Goal: Task Accomplishment & Management: Complete application form

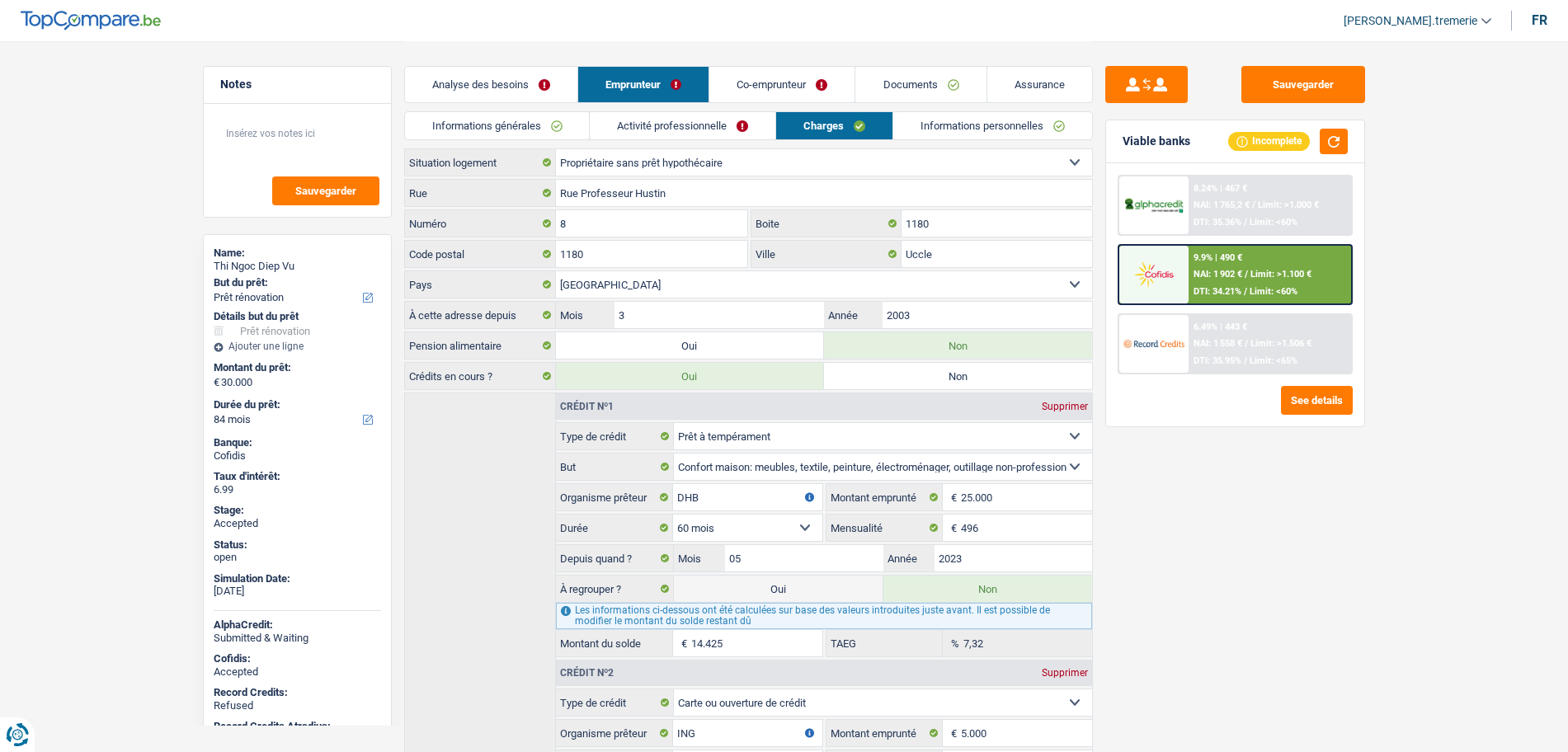
select select "renovation"
select select "84"
select select "renovation"
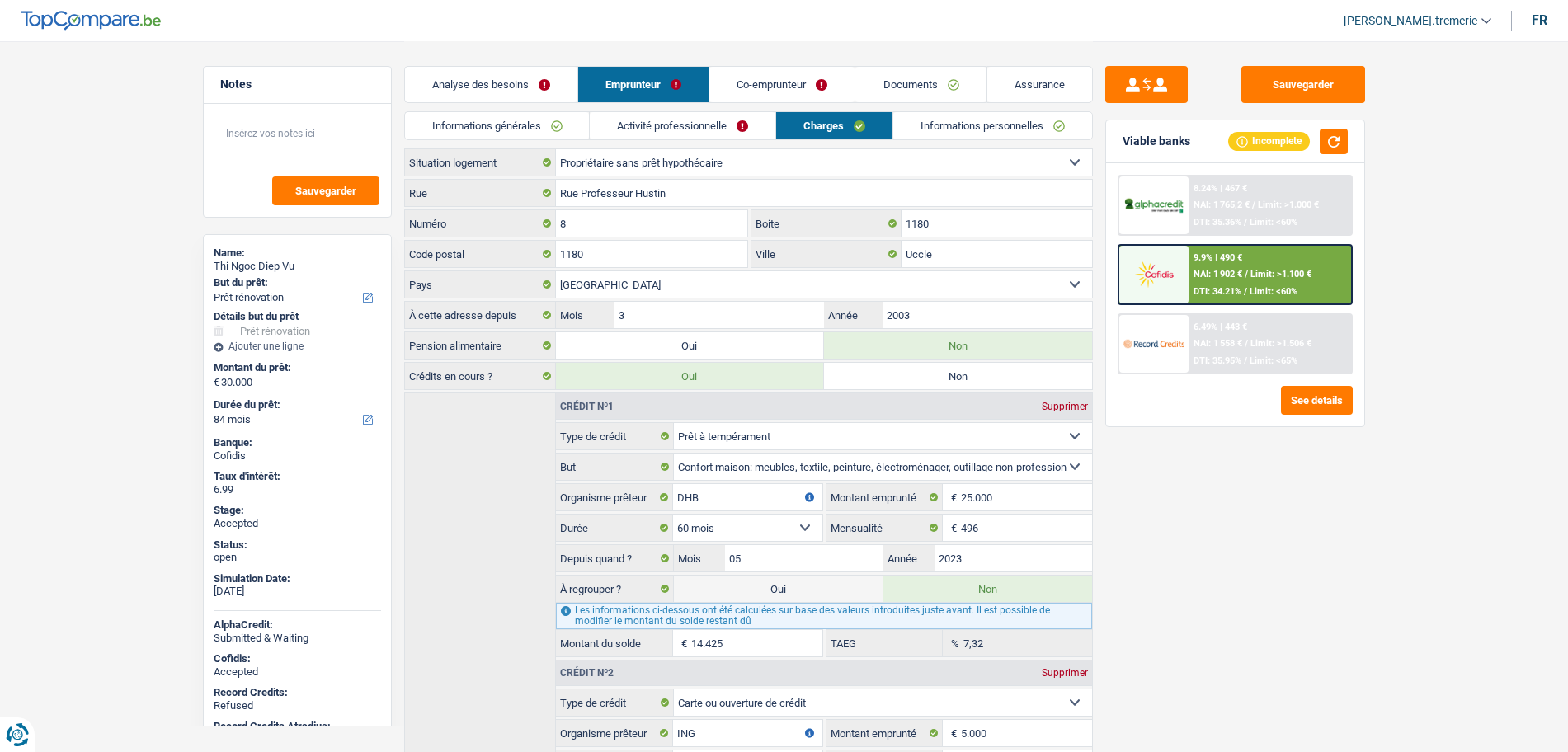
select select "84"
select select "independent"
select select "mutuality"
select select "netSalary"
select select "rentalIncome"
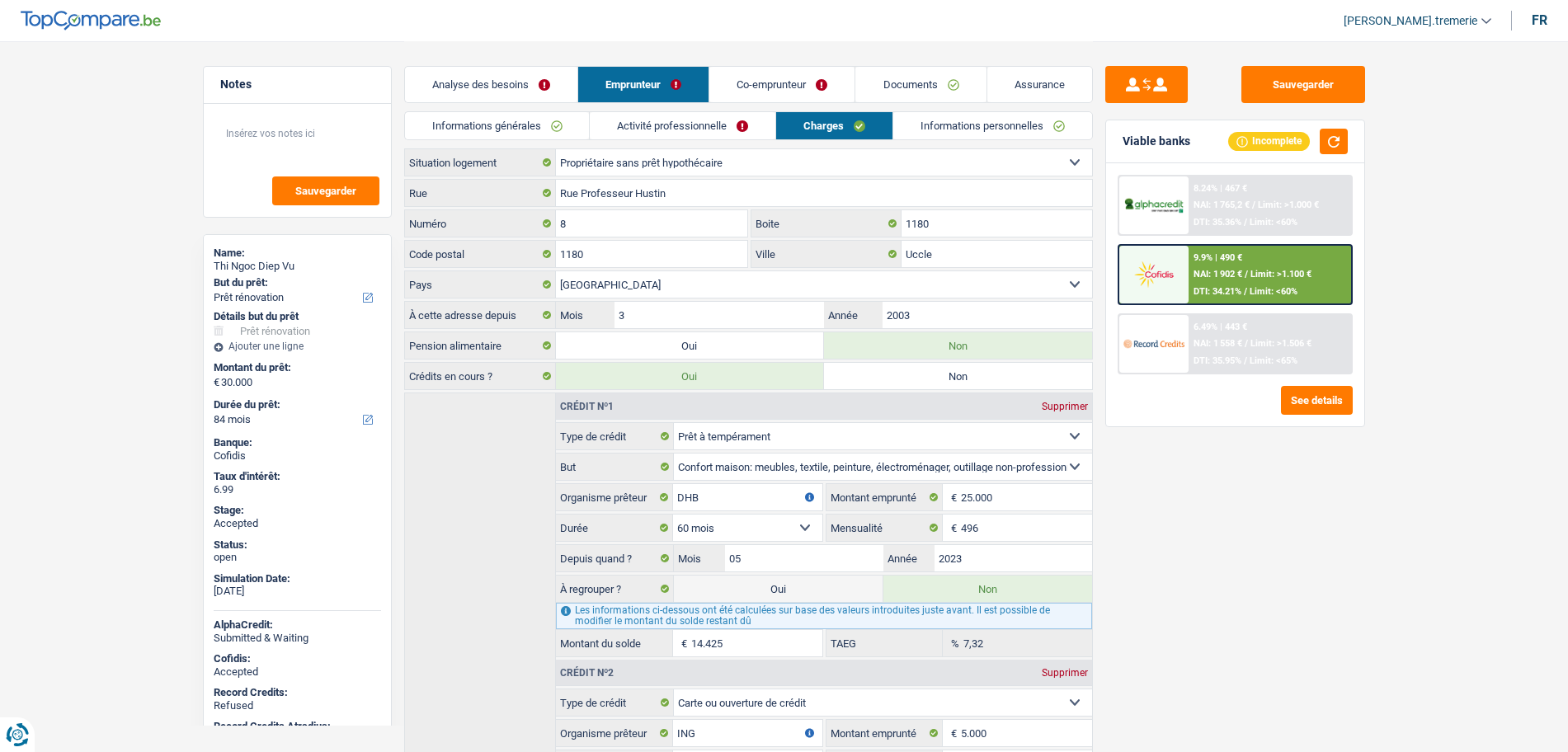
select select "mutualityIndemnity"
select select "ownerWithoutMortgage"
select select "personalLoan"
select select "homeFurnishingOrRelocation"
select select "60"
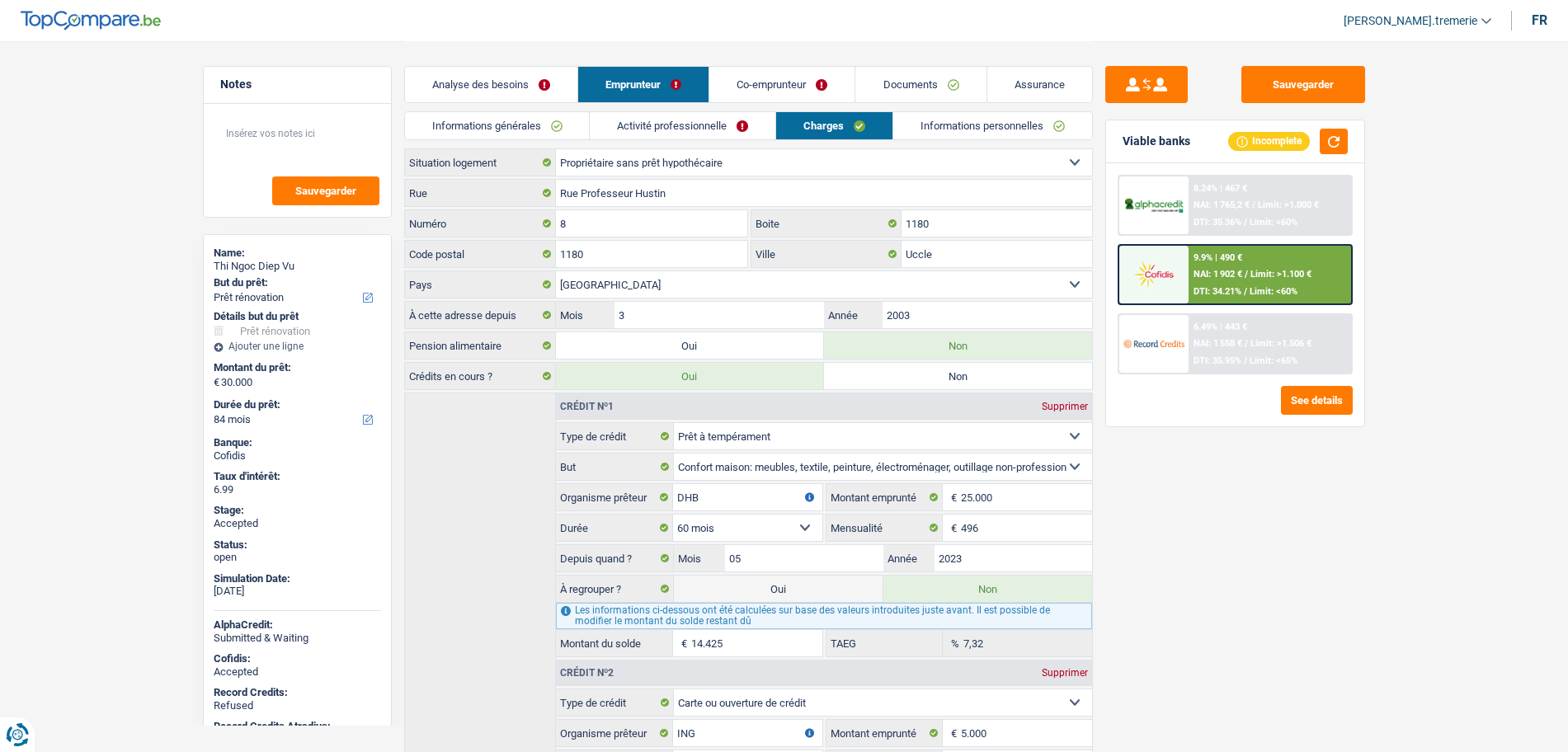
select select "cardOrCredit"
select select "renovation"
select select "84"
select select "ownerWithoutMortgage"
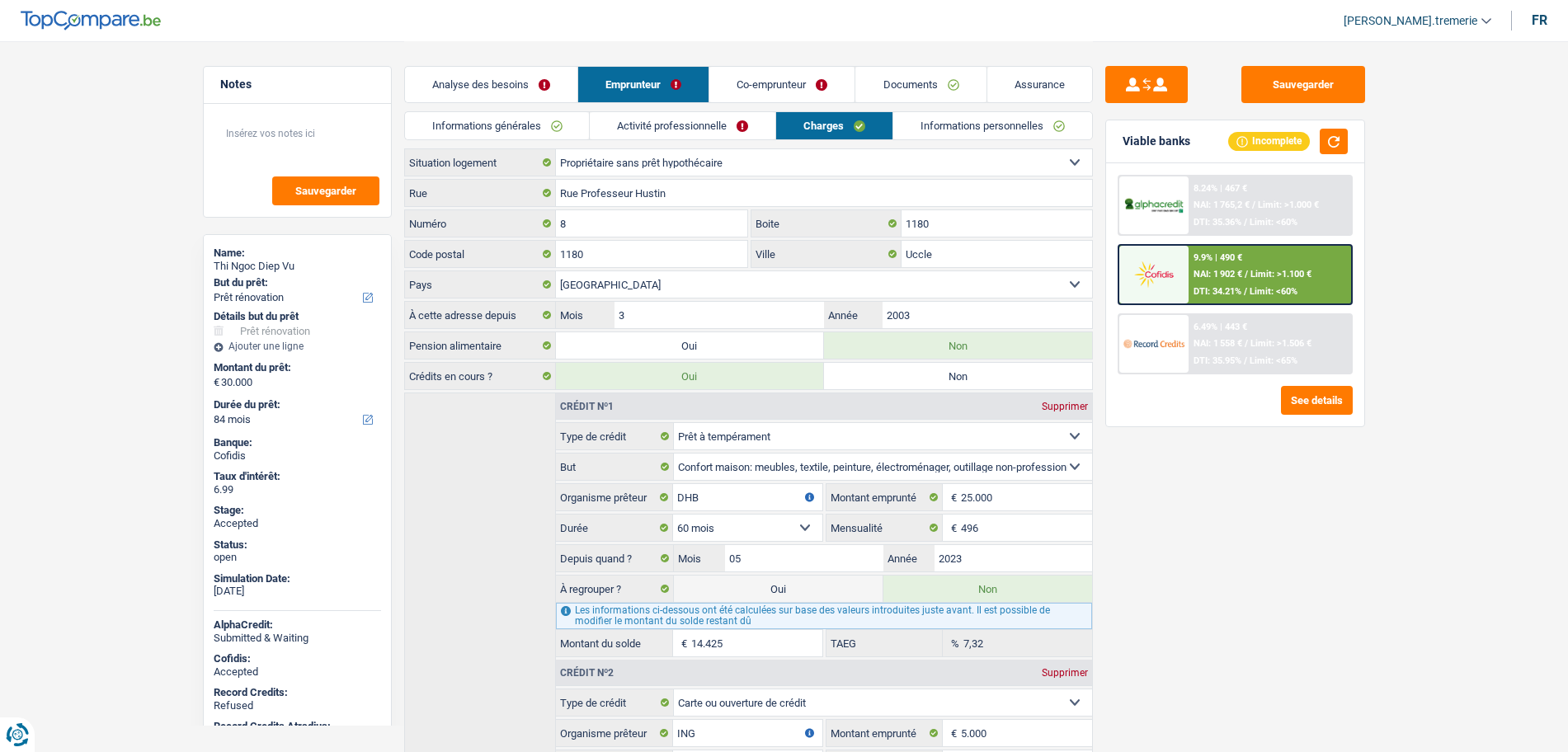
select select "BE"
select select "personalLoan"
select select "homeFurnishingOrRelocation"
select select "60"
select select "cardOrCredit"
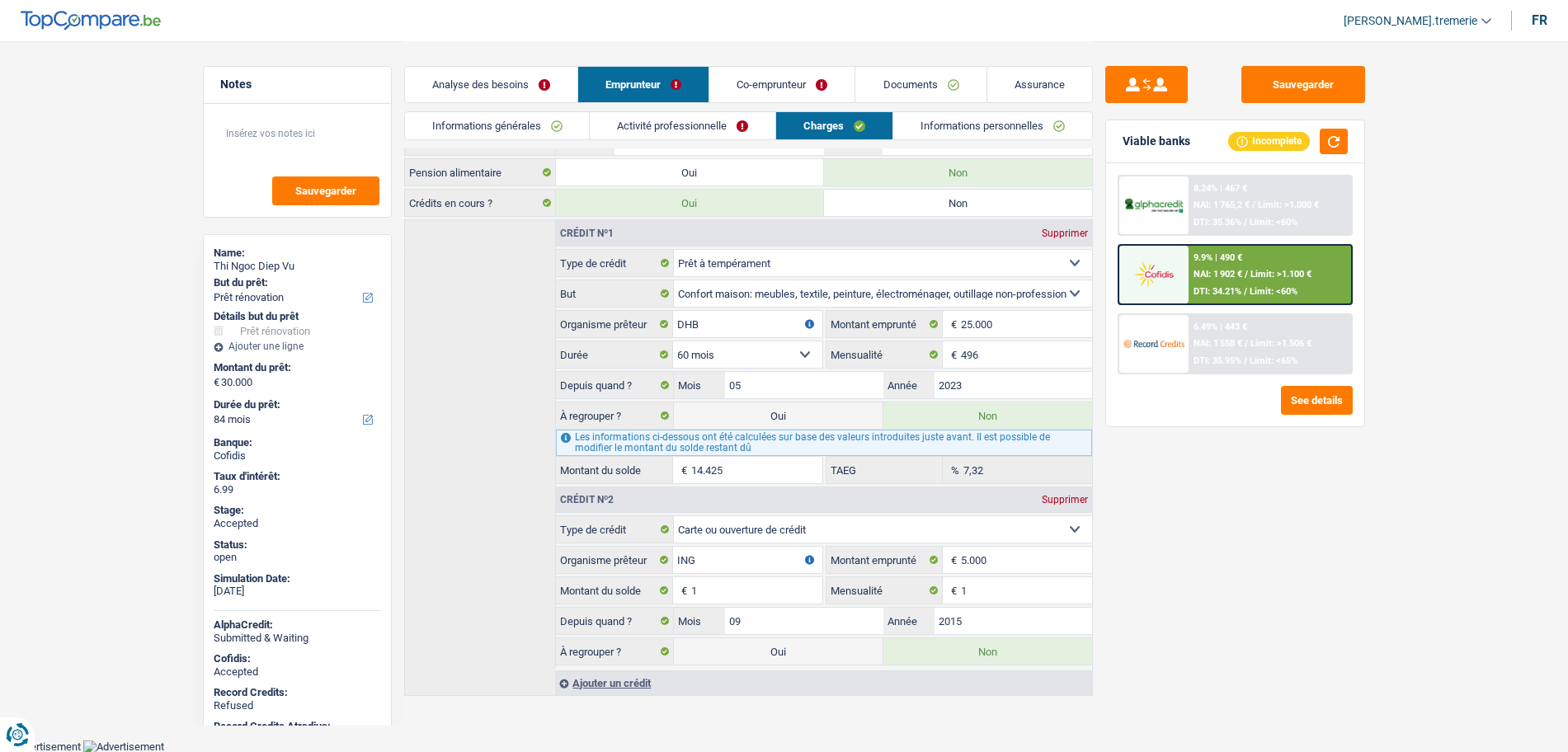
click at [1449, 19] on span "[PERSON_NAME].tremerie" at bounding box center [1411, 21] width 134 height 14
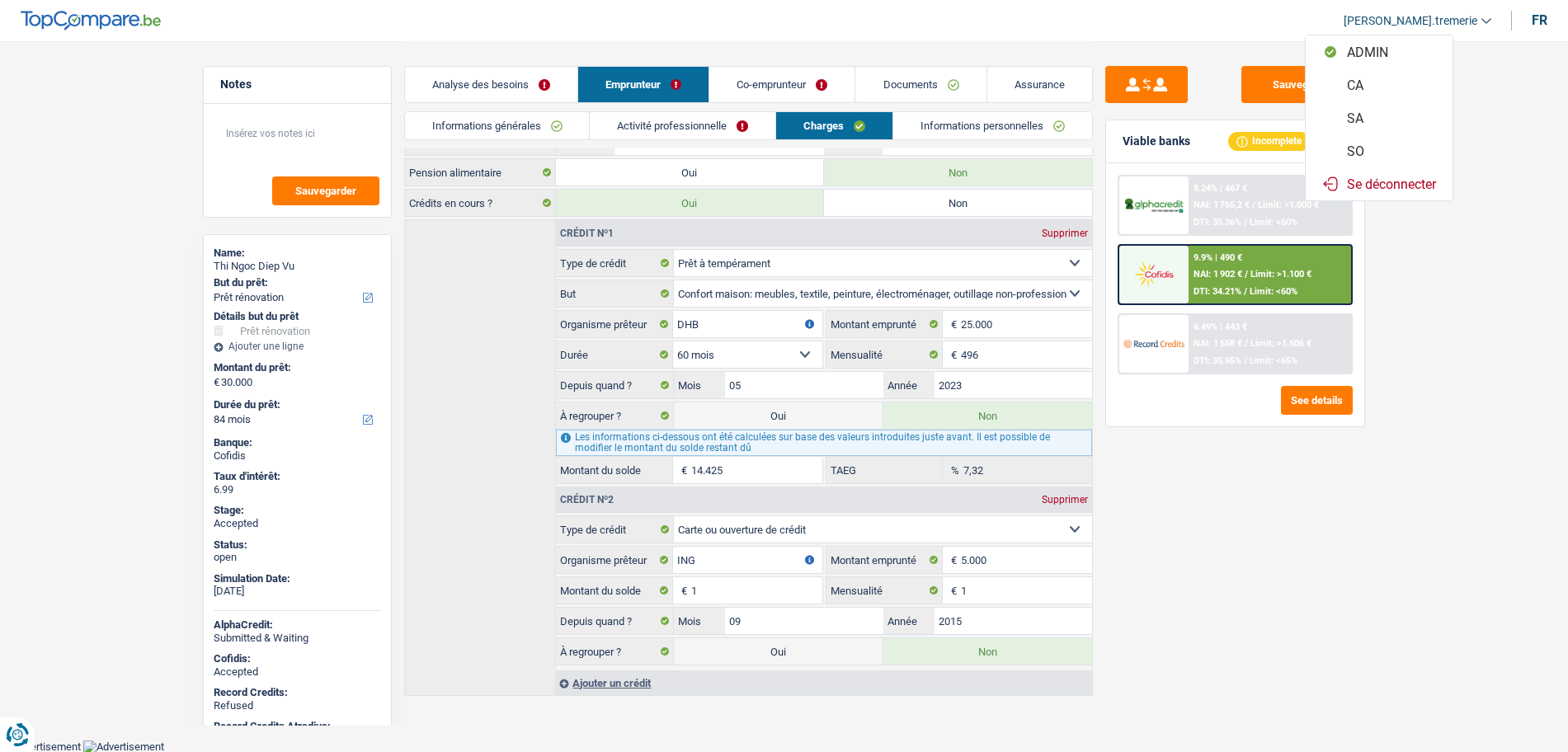
click at [1373, 112] on button "SA" at bounding box center [1379, 117] width 147 height 33
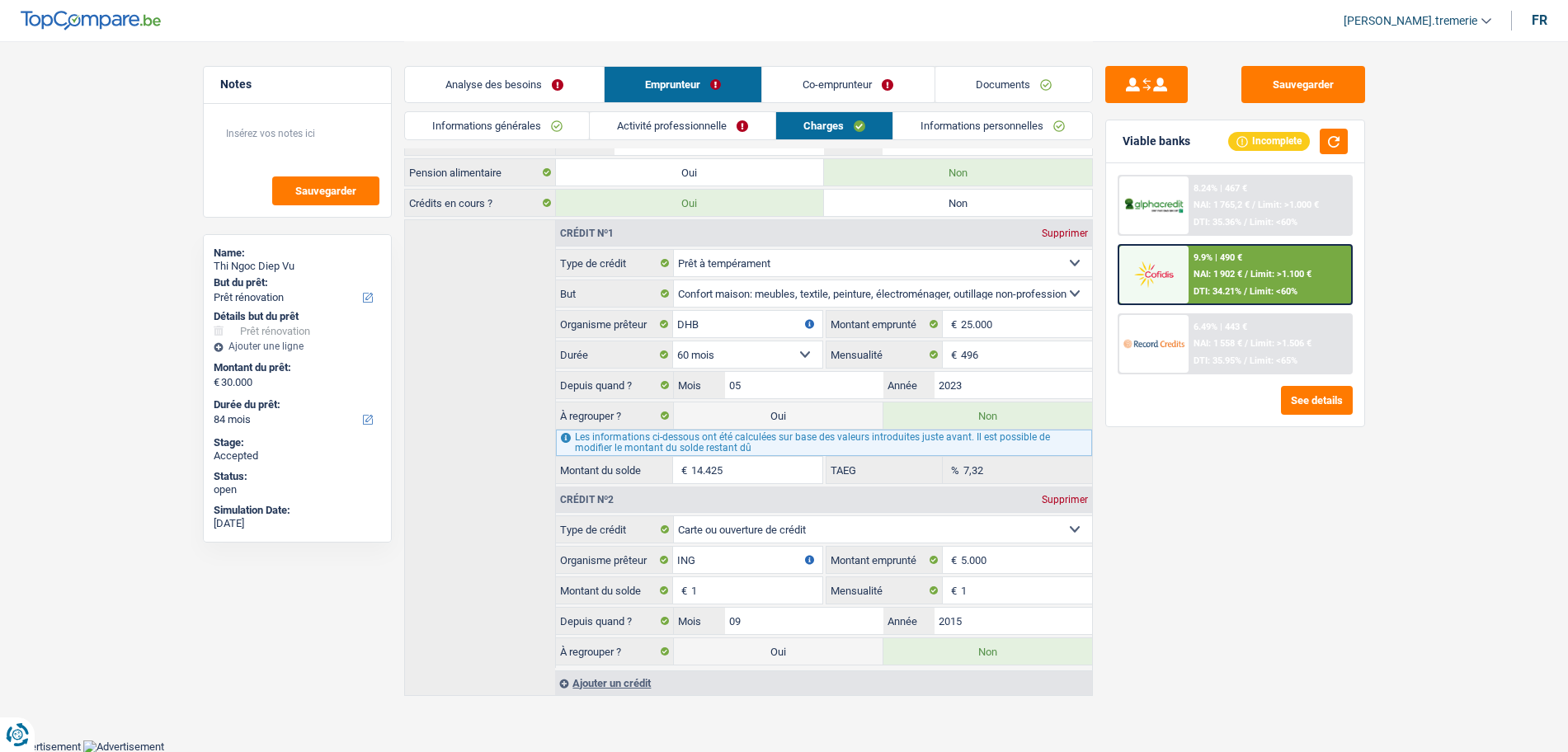
click at [478, 99] on link "Analyse des besoins" at bounding box center [504, 84] width 199 height 35
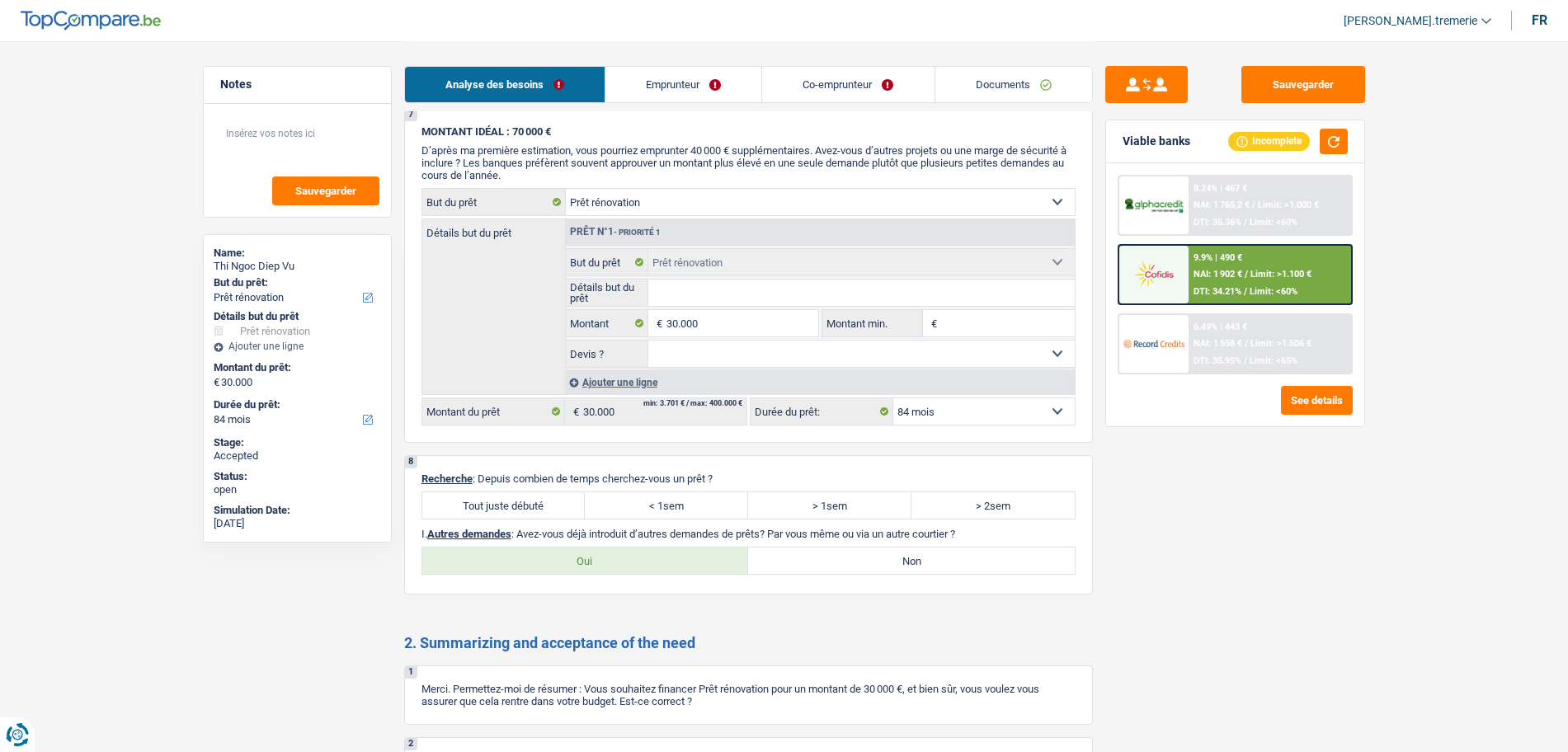
scroll to position [2223, 0]
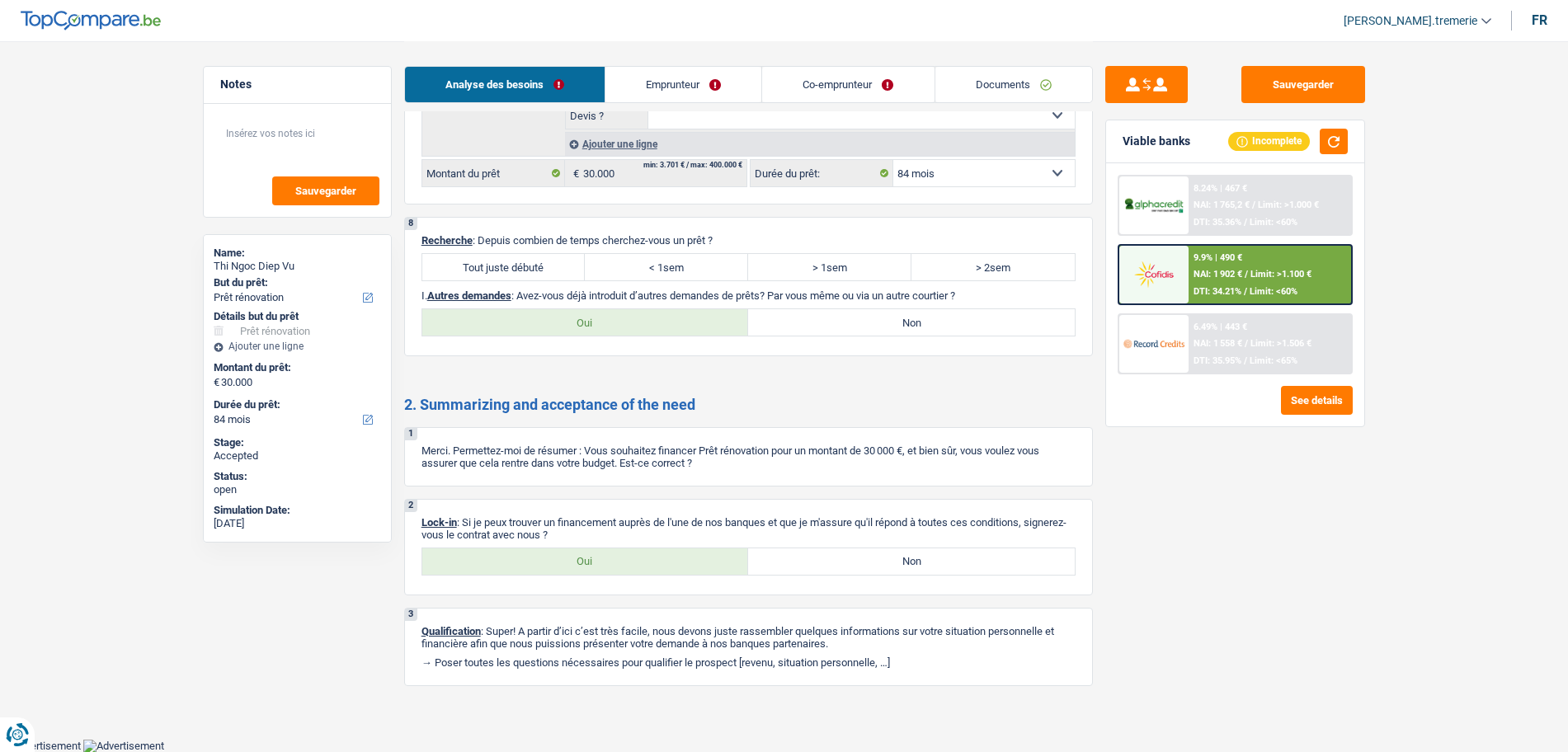
click at [595, 314] on label "Oui" at bounding box center [585, 323] width 327 height 27
click at [595, 314] on input "Oui" at bounding box center [585, 323] width 327 height 27
radio input "true"
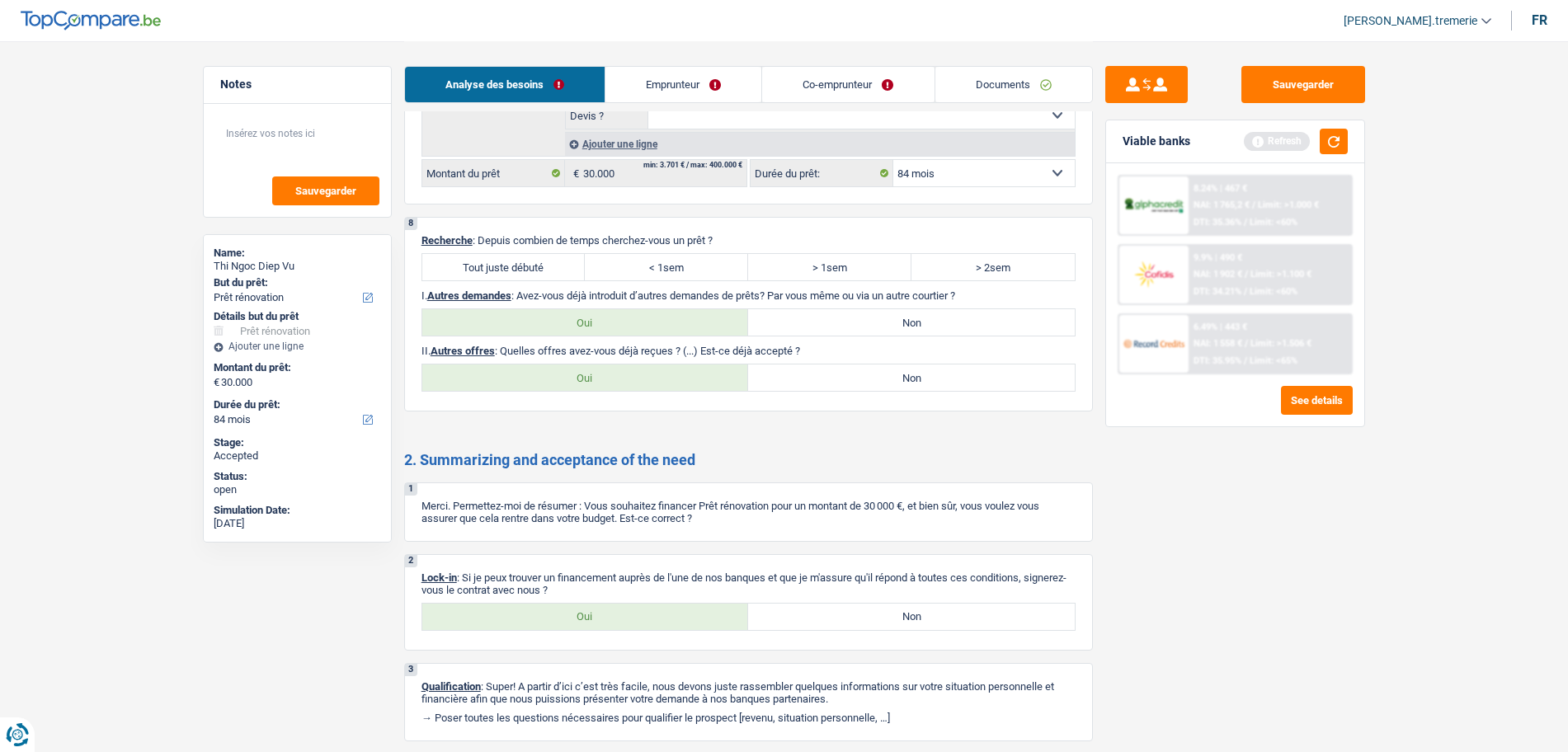
click at [617, 372] on label "Oui" at bounding box center [585, 378] width 327 height 27
click at [617, 372] on input "Oui" at bounding box center [585, 378] width 327 height 27
radio input "true"
select select "84"
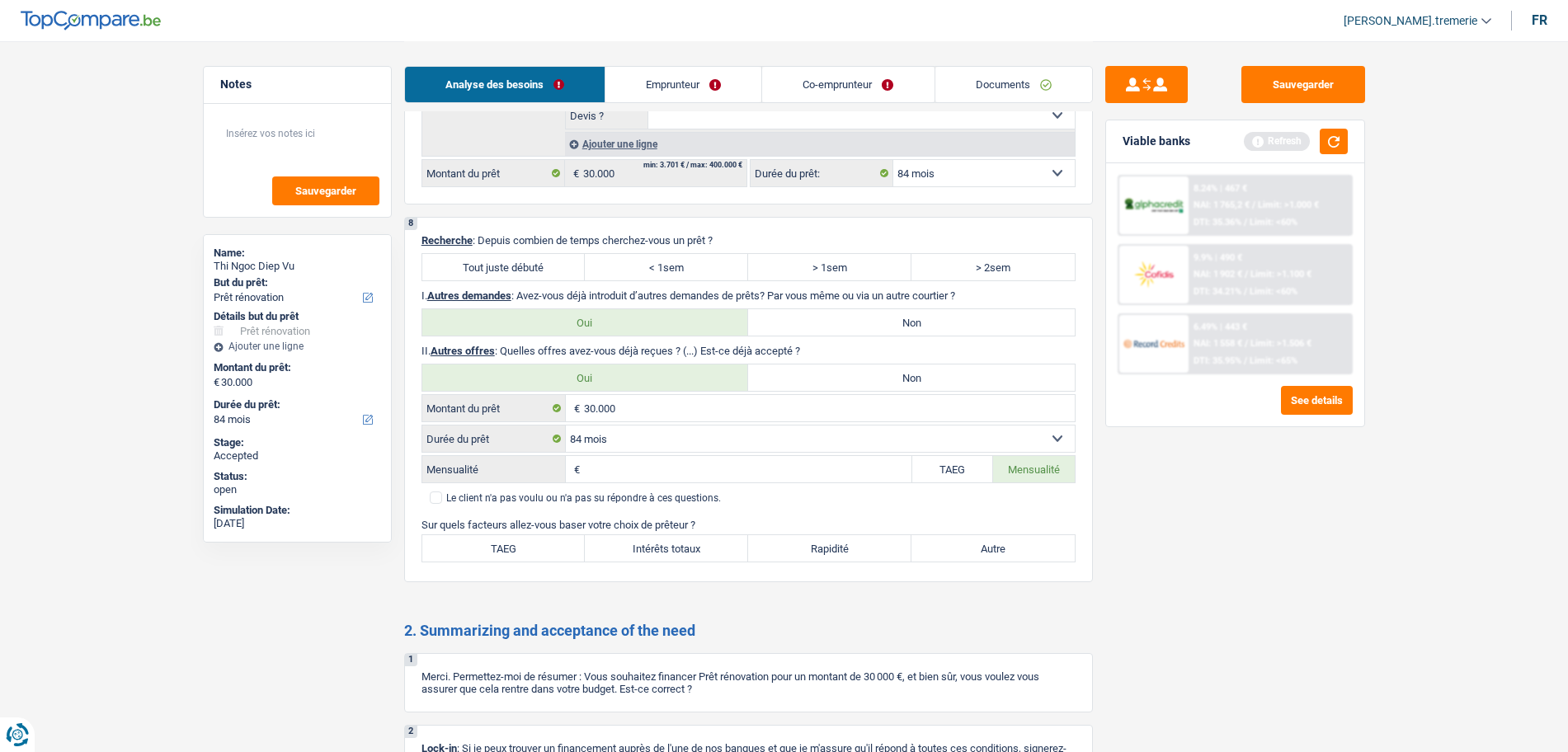
click at [898, 313] on label "Non" at bounding box center [912, 323] width 327 height 27
click at [898, 313] on input "Non" at bounding box center [912, 323] width 327 height 27
radio input "true"
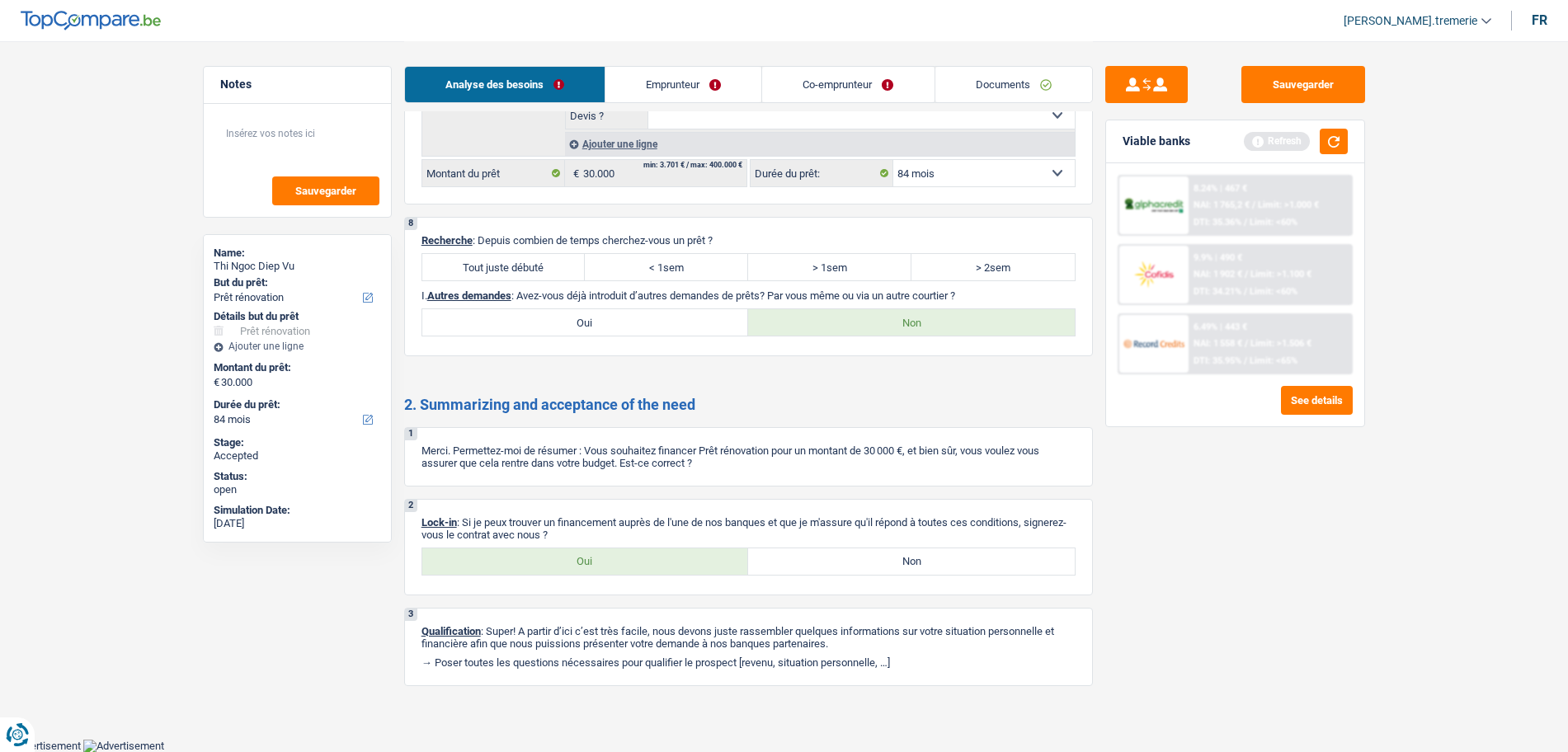
click at [1220, 640] on div "Sauvegarder Viable banks Refresh 8.24% | 467 € NAI: 1 765,2 € / Limit: >1.000 €…" at bounding box center [1235, 396] width 284 height 660
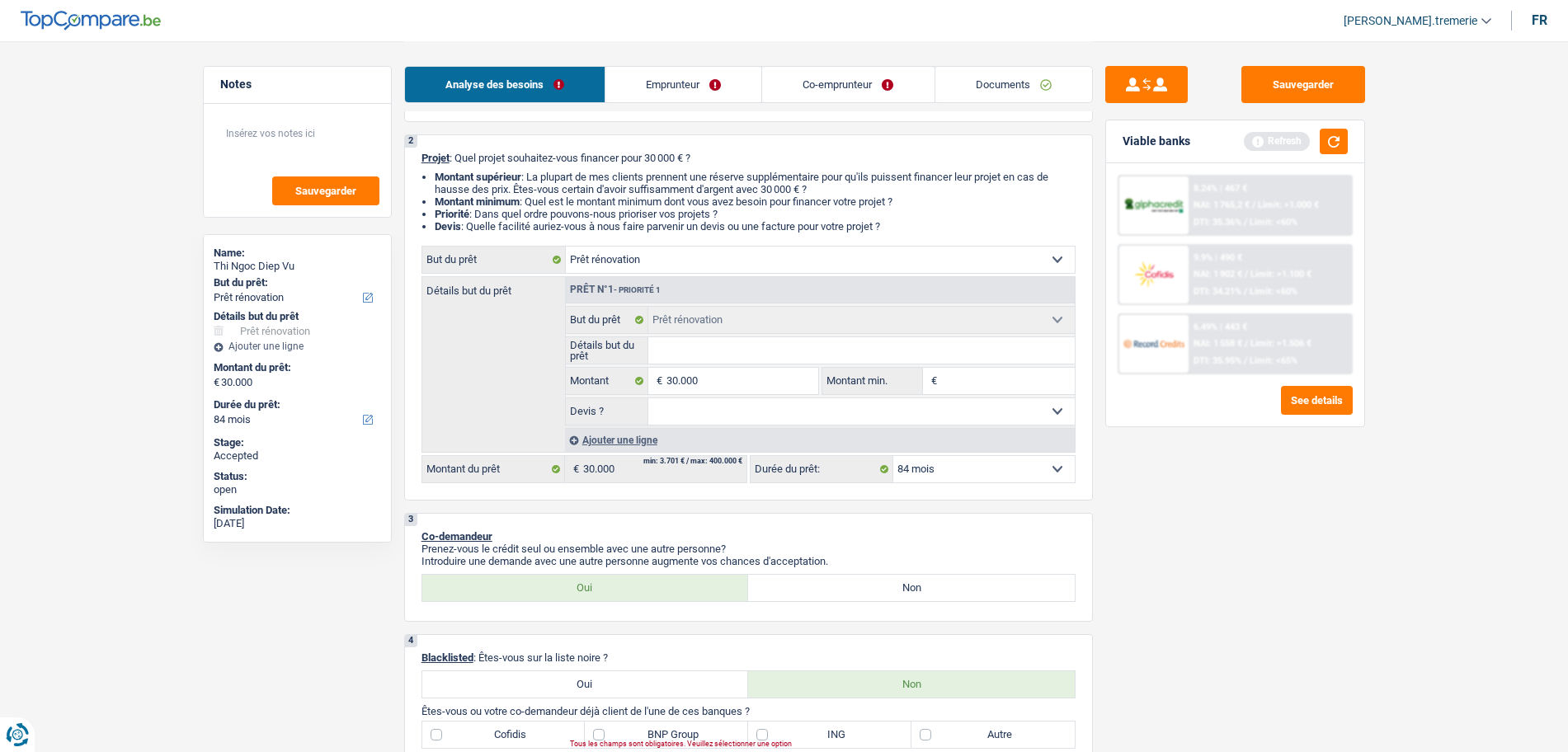
scroll to position [0, 0]
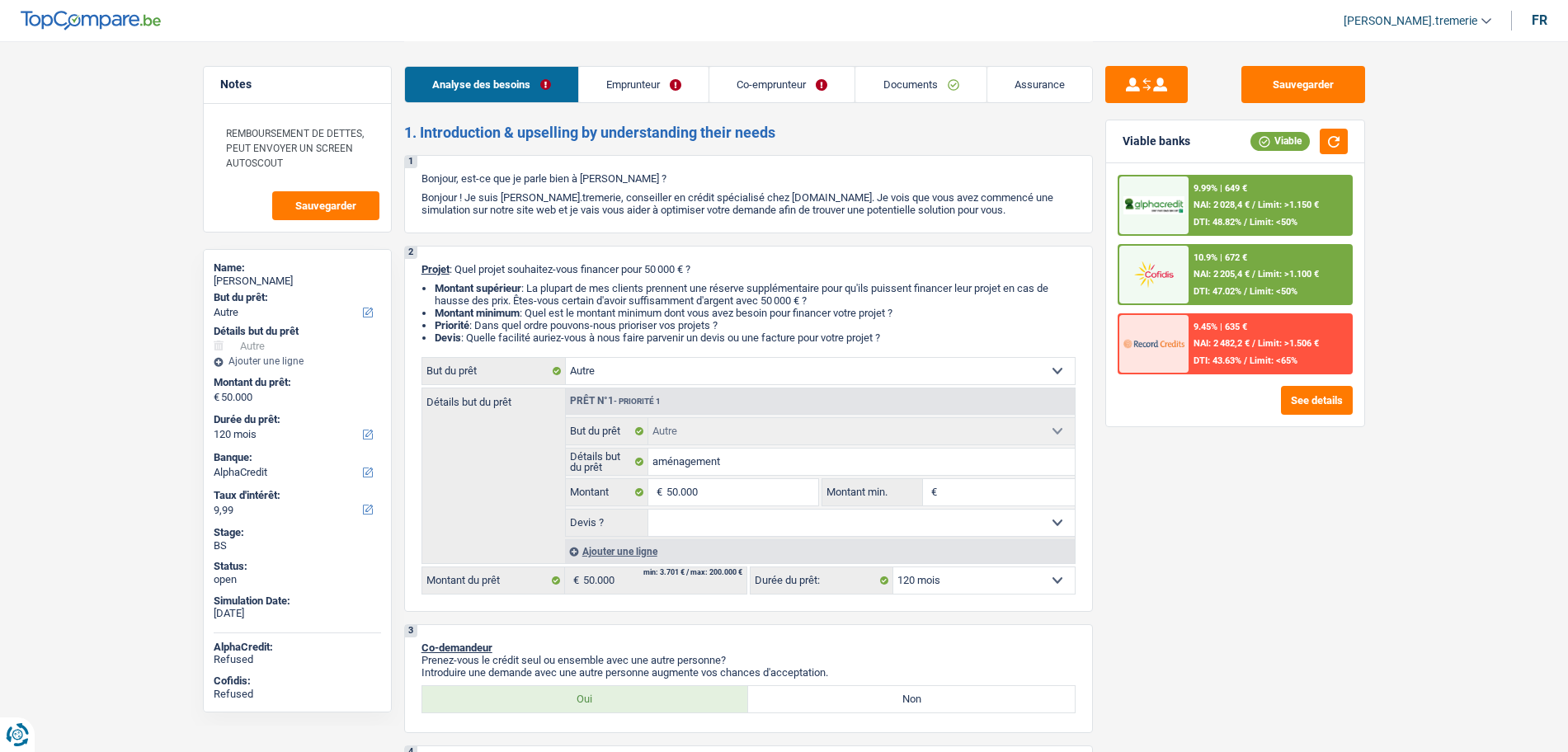
select select "other"
select select "120"
select select "alphacredit"
select select "other"
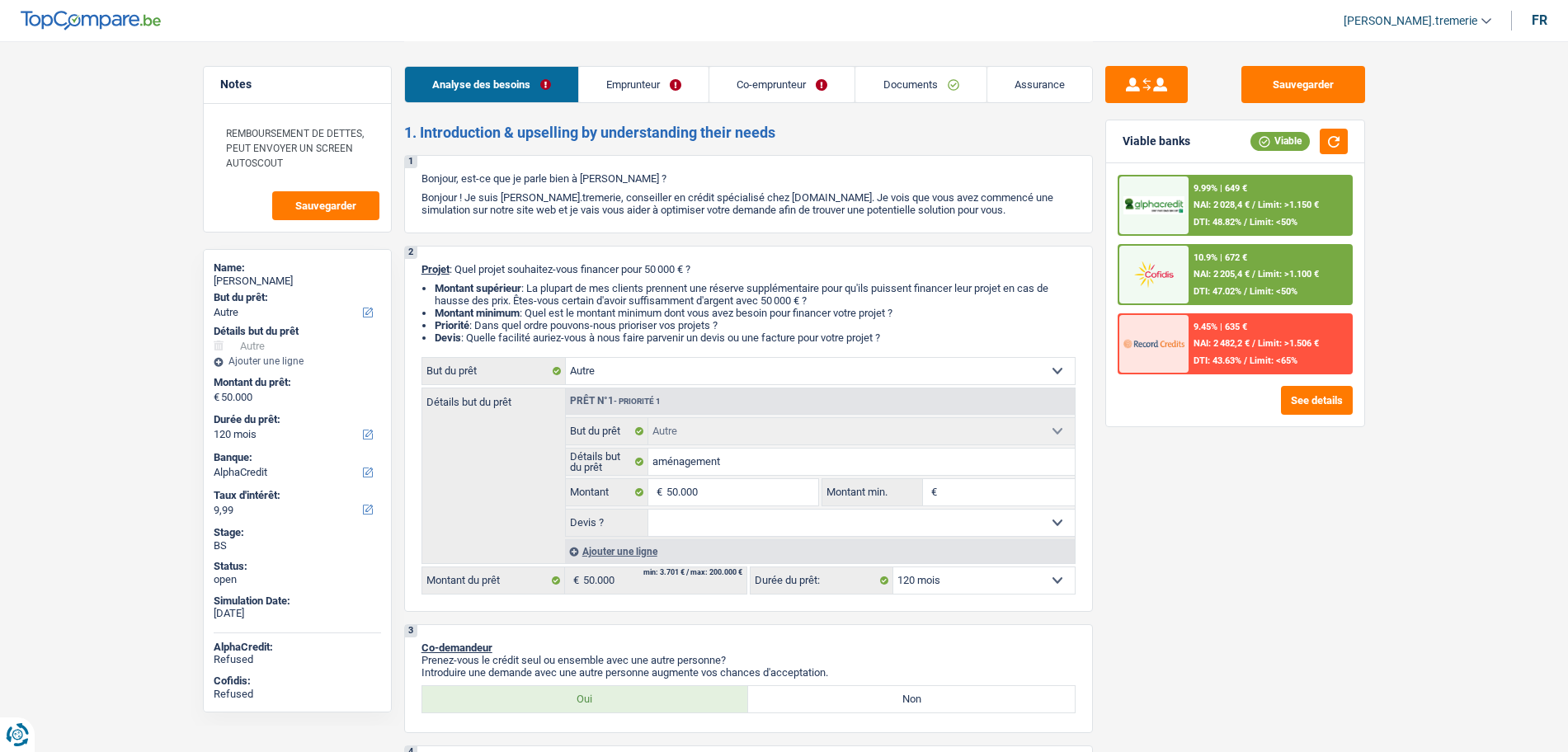
select select "other"
select select "120"
select select "worker"
select select "netSalary"
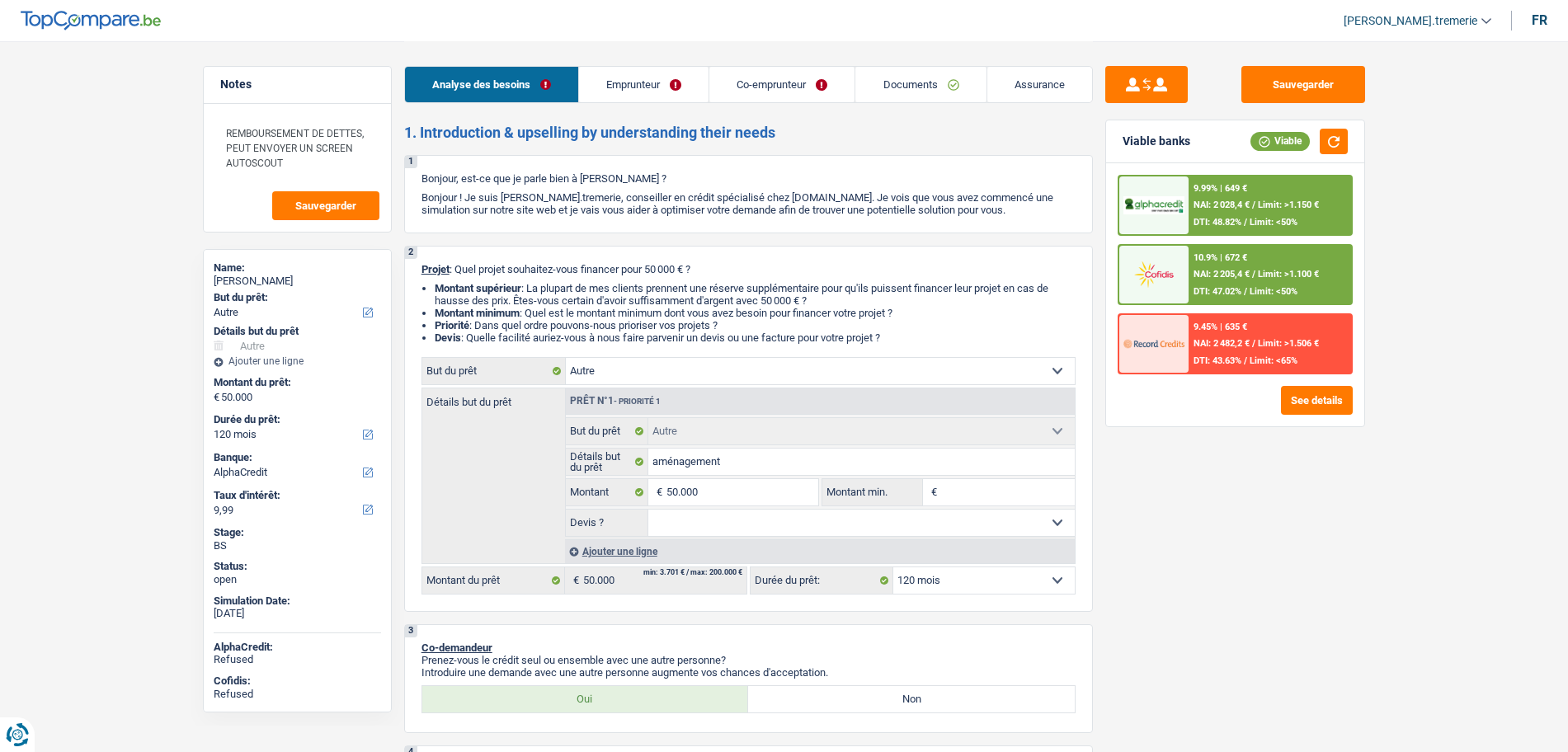
select select "mealVouchers"
select select "netSalary"
select select "mealVouchers"
select select "mutualityIndemnity"
select select "rents"
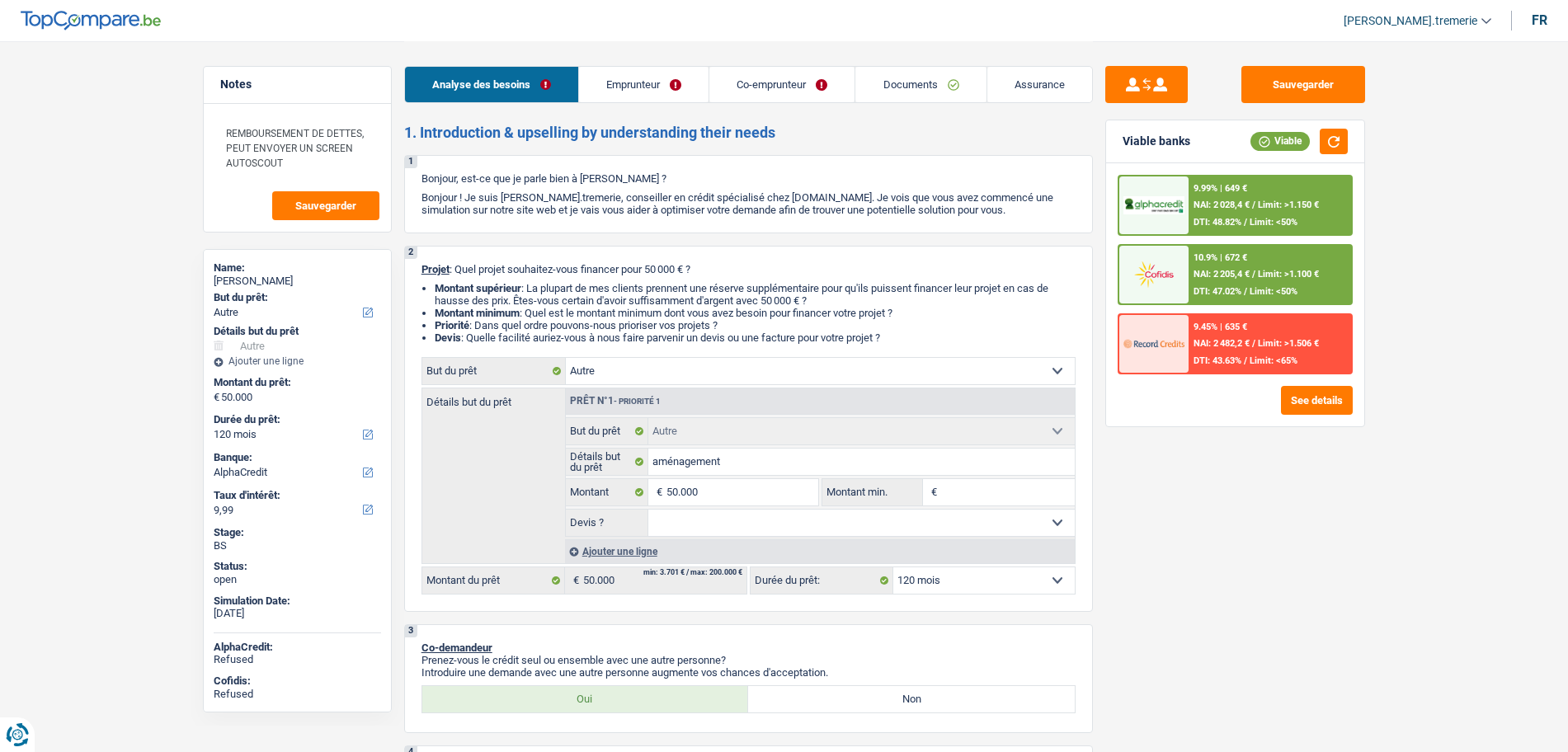
select select "personalLoan"
select select "homeFurnishingOrRelocation"
select select "60"
select select "cardOrCredit"
select select "other"
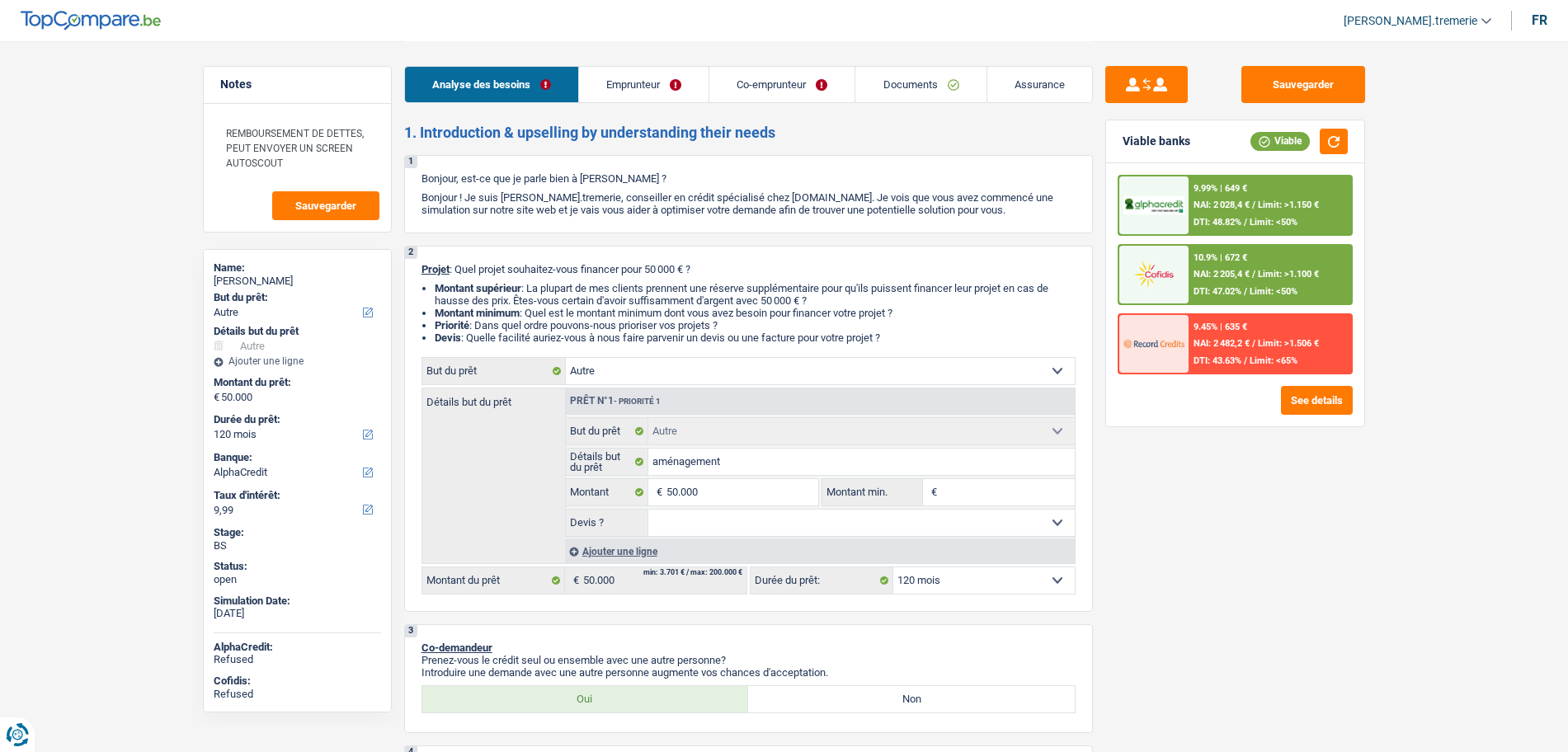
select select "other"
select select "120"
select select "32"
click at [641, 86] on link "Emprunteur" at bounding box center [643, 84] width 130 height 35
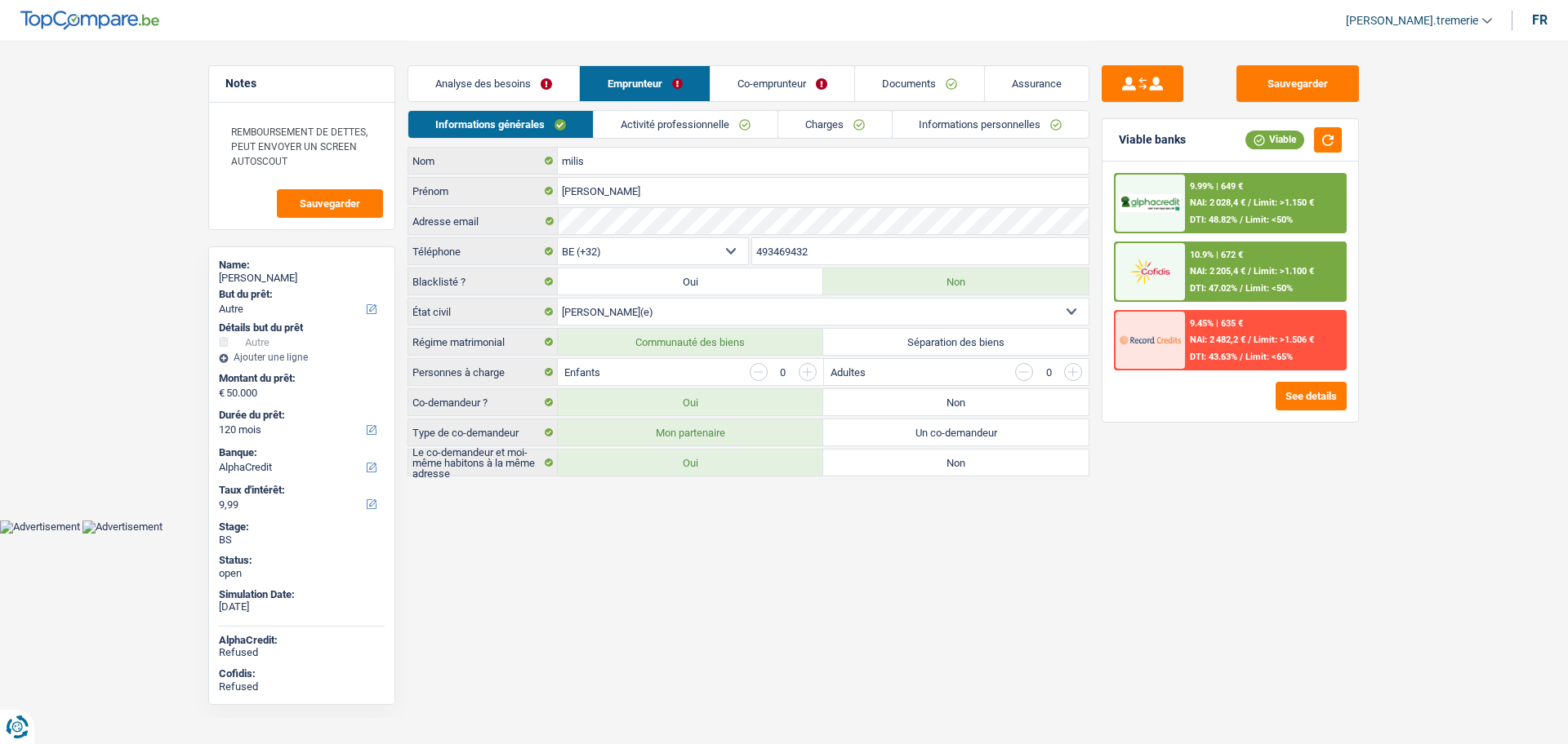
click at [666, 129] on link "Activité professionnelle" at bounding box center [685, 124] width 184 height 27
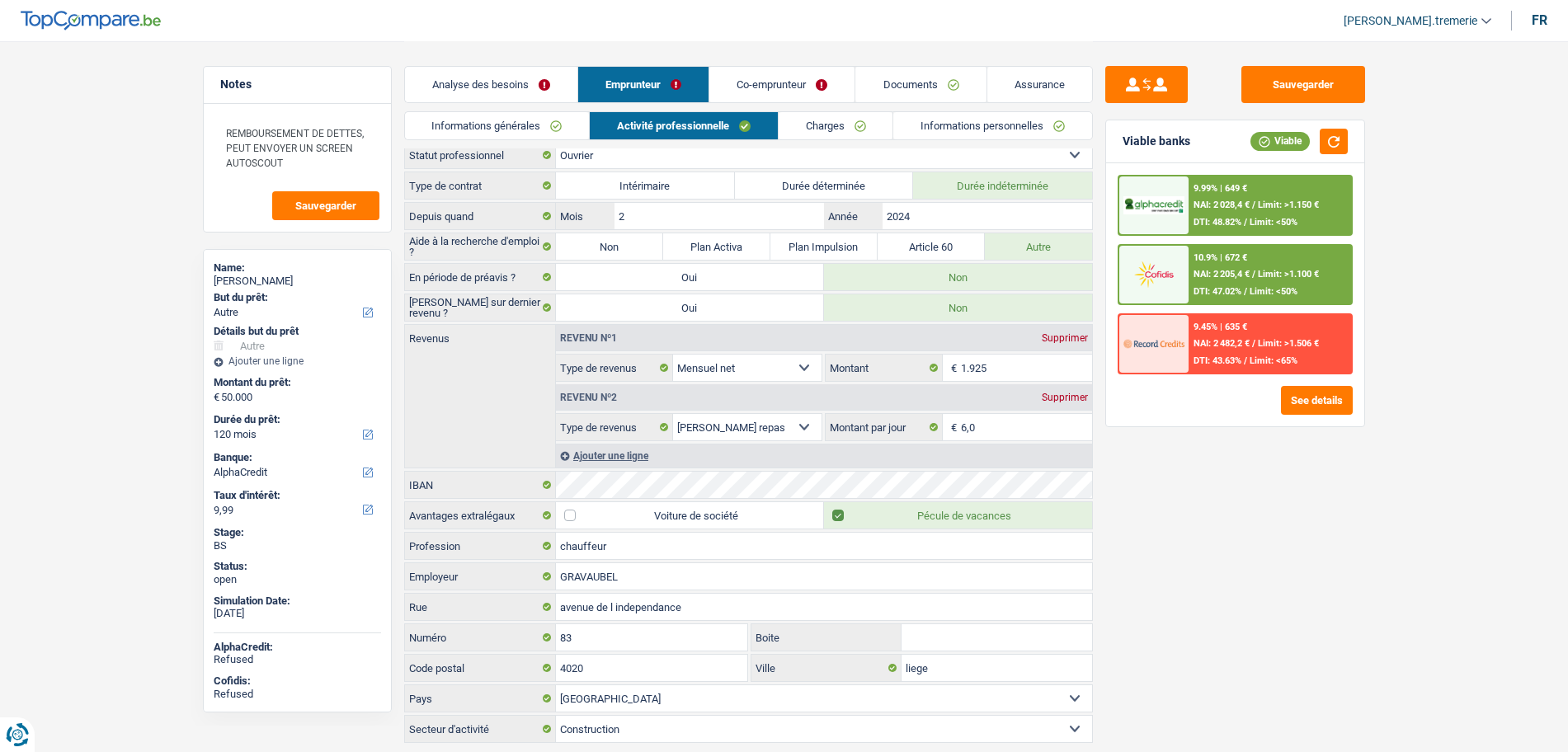
scroll to position [13, 0]
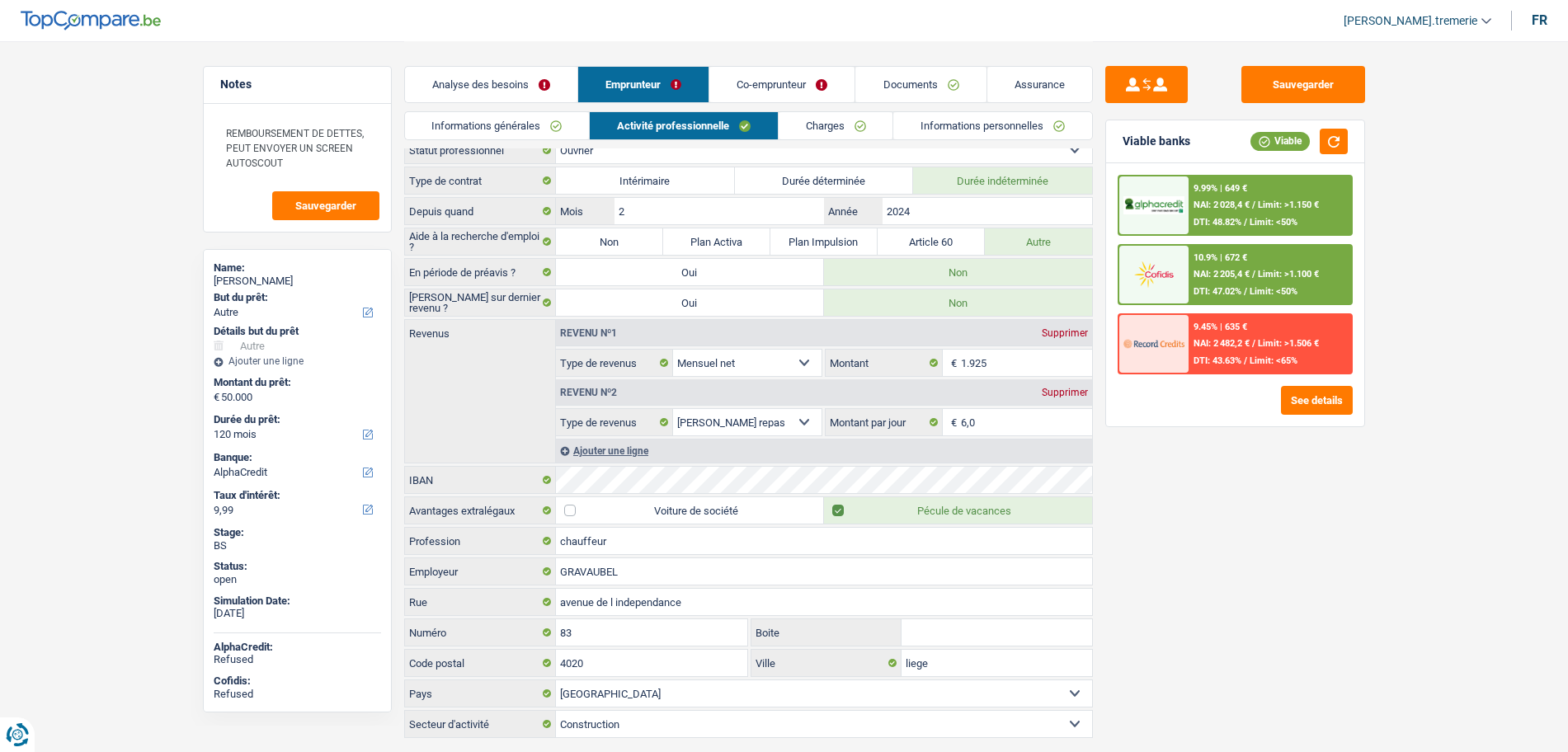
click at [783, 90] on link "Co-emprunteur" at bounding box center [782, 84] width 146 height 35
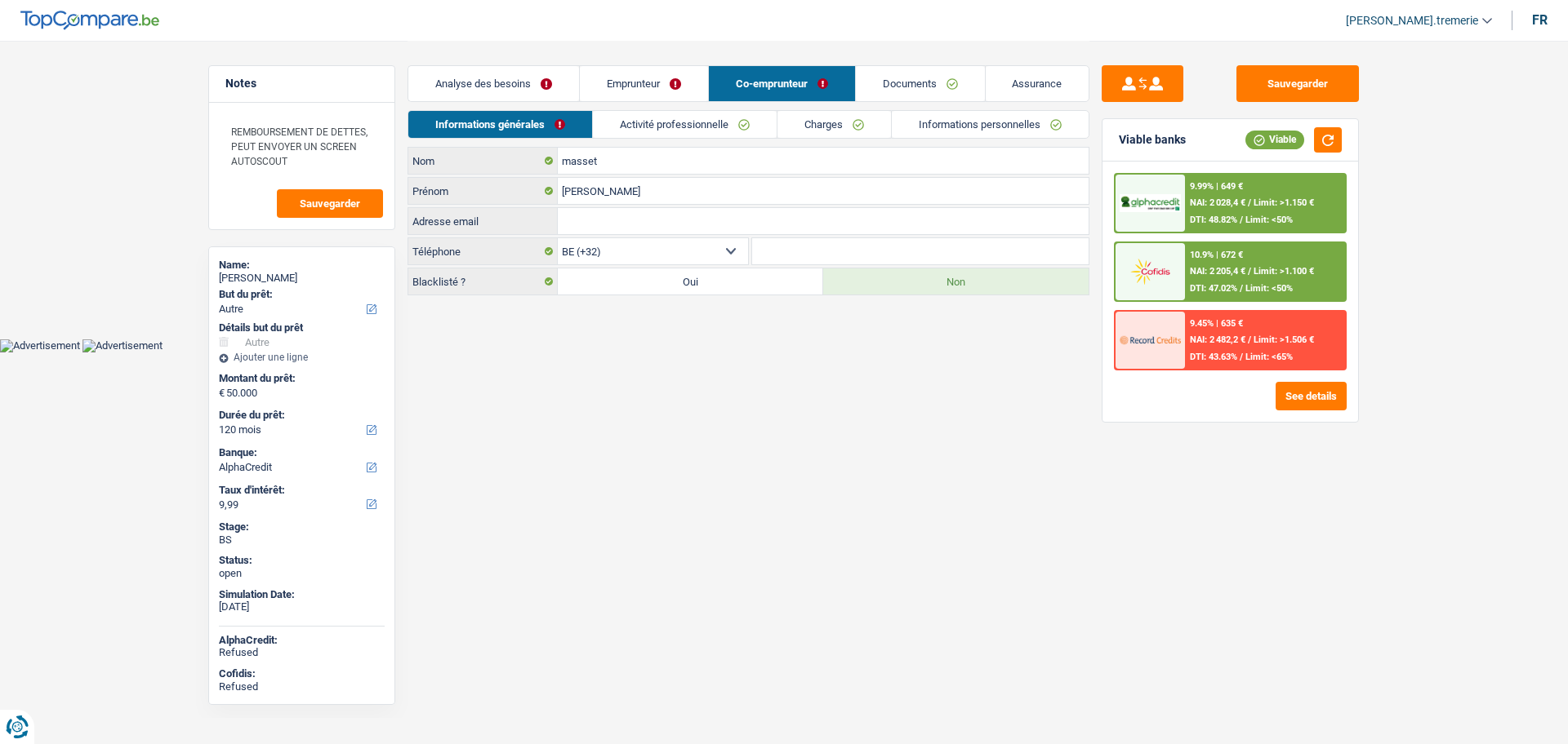
click at [671, 122] on link "Activité professionnelle" at bounding box center [685, 124] width 184 height 27
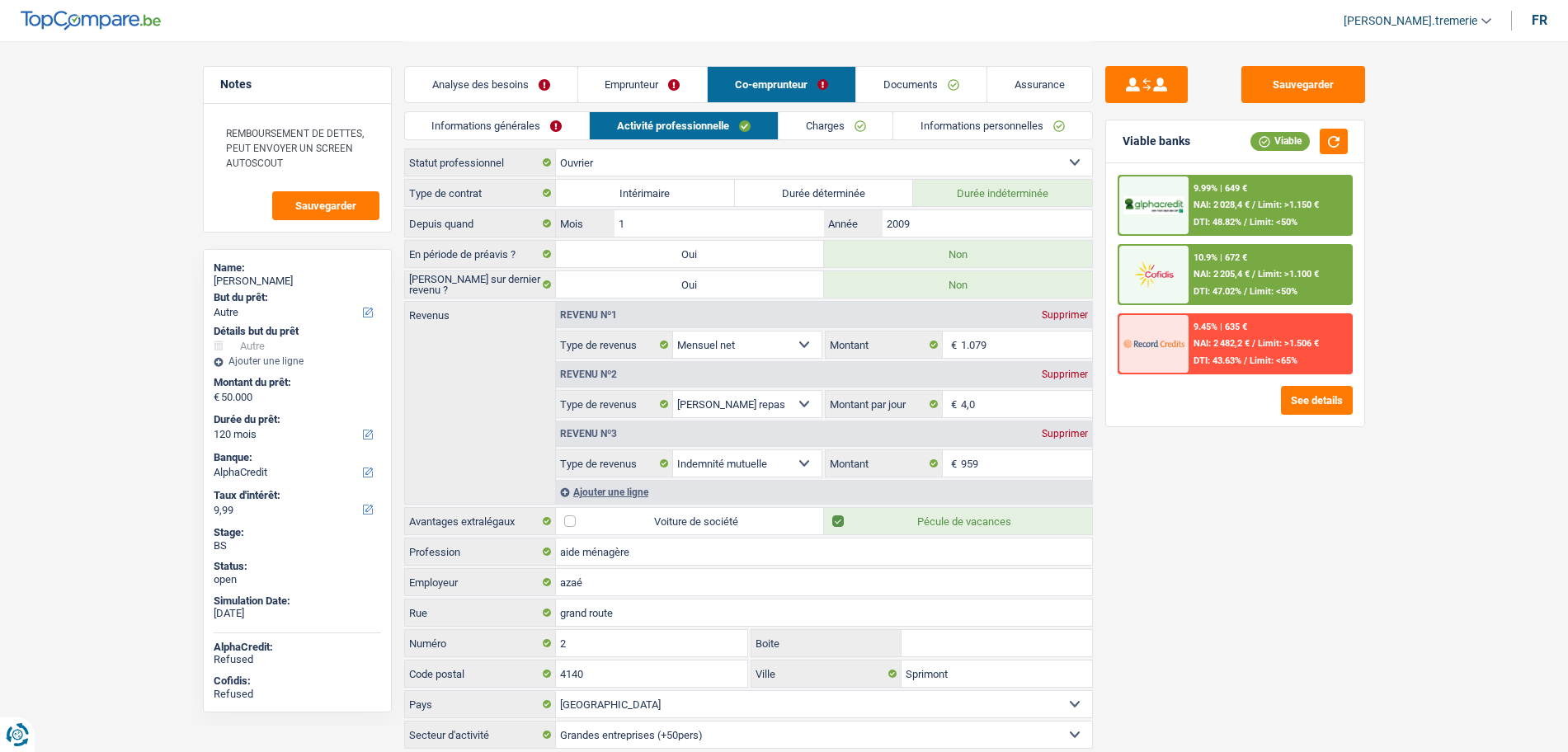
click at [627, 490] on div "Ajouter une ligne" at bounding box center [824, 492] width 536 height 24
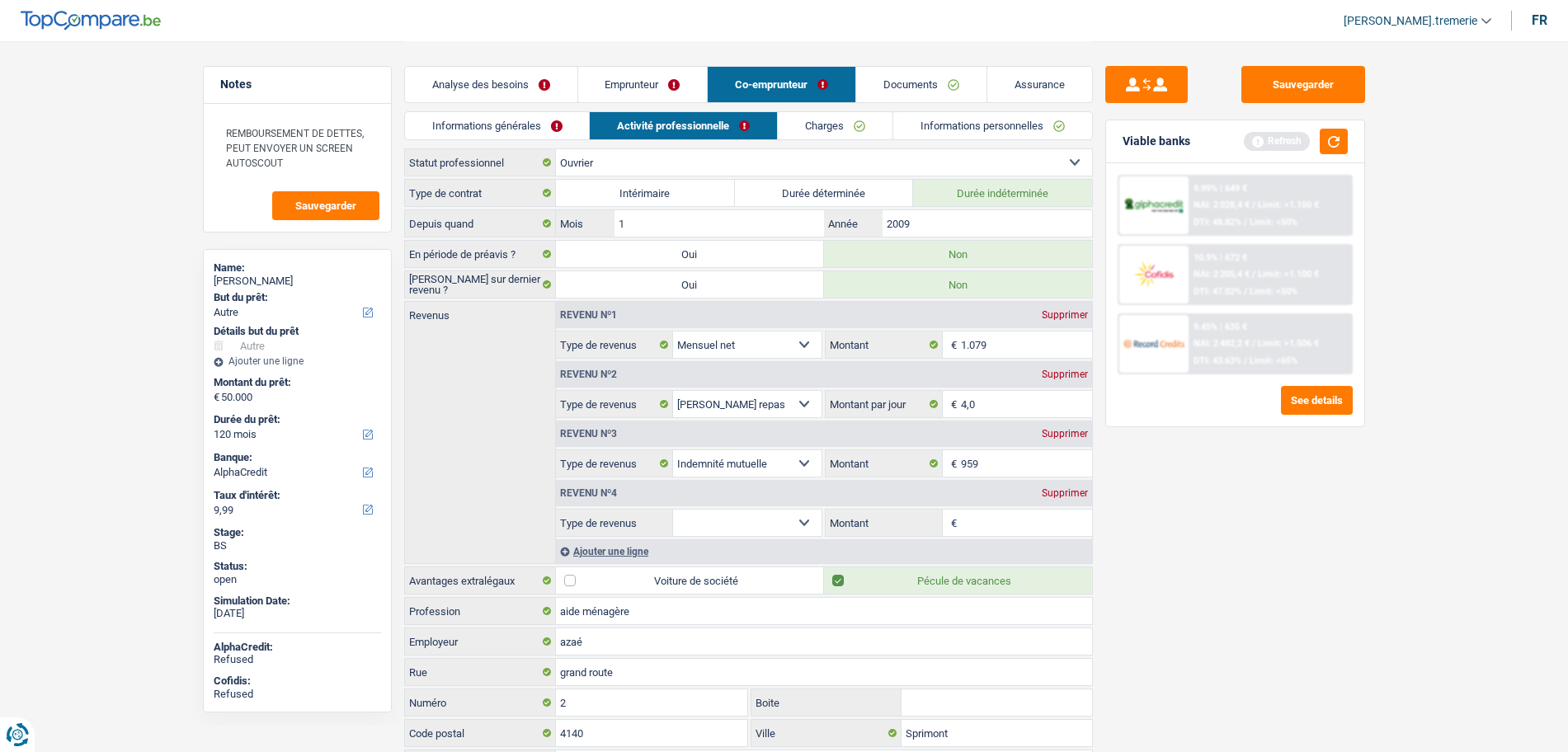
click at [716, 518] on select "Allocation d'handicap Allocations chômage Allocations familiales Chèques repas …" at bounding box center [748, 524] width 150 height 27
click at [1076, 491] on div "Supprimer" at bounding box center [1065, 494] width 54 height 10
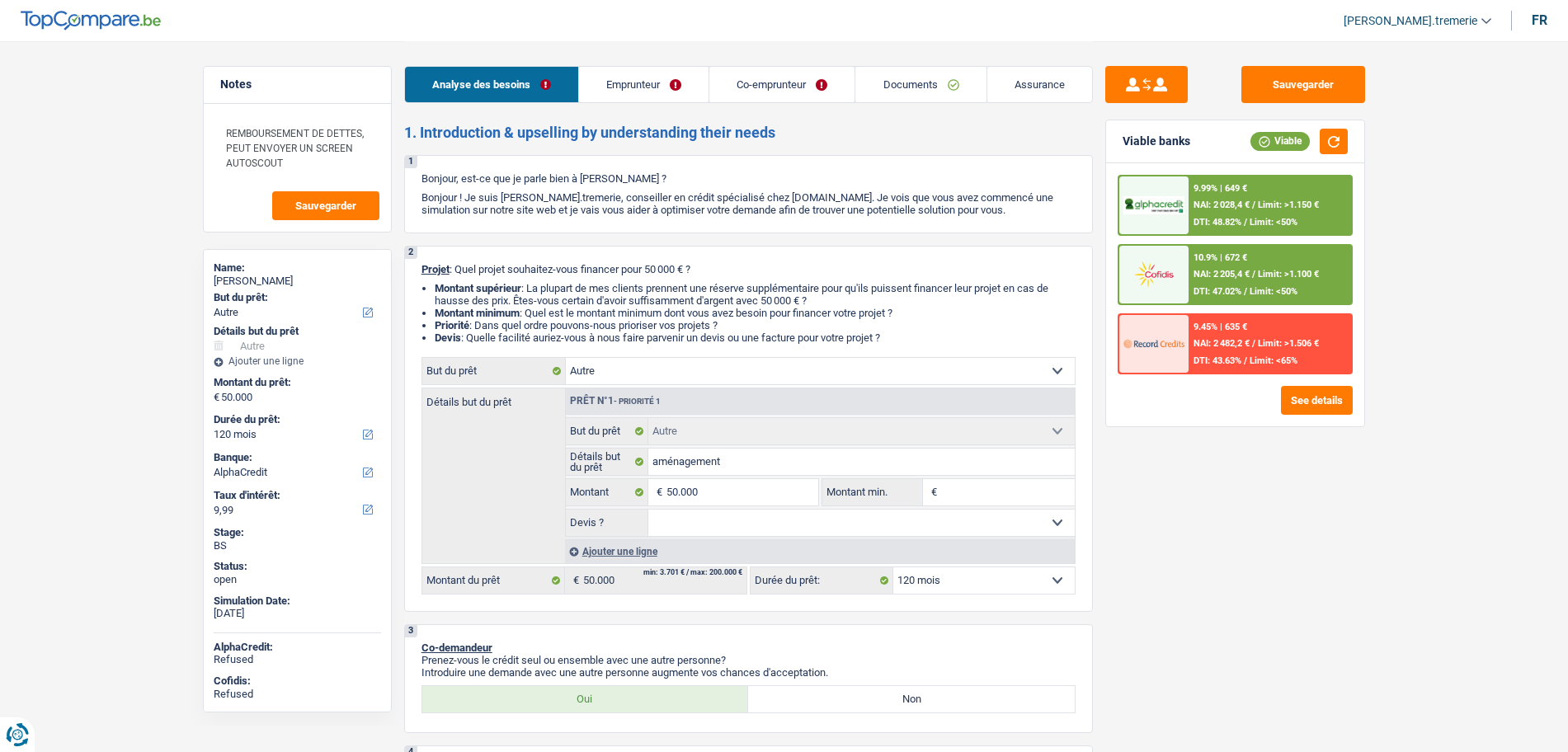
select select "other"
select select "120"
select select "alphacredit"
select select "other"
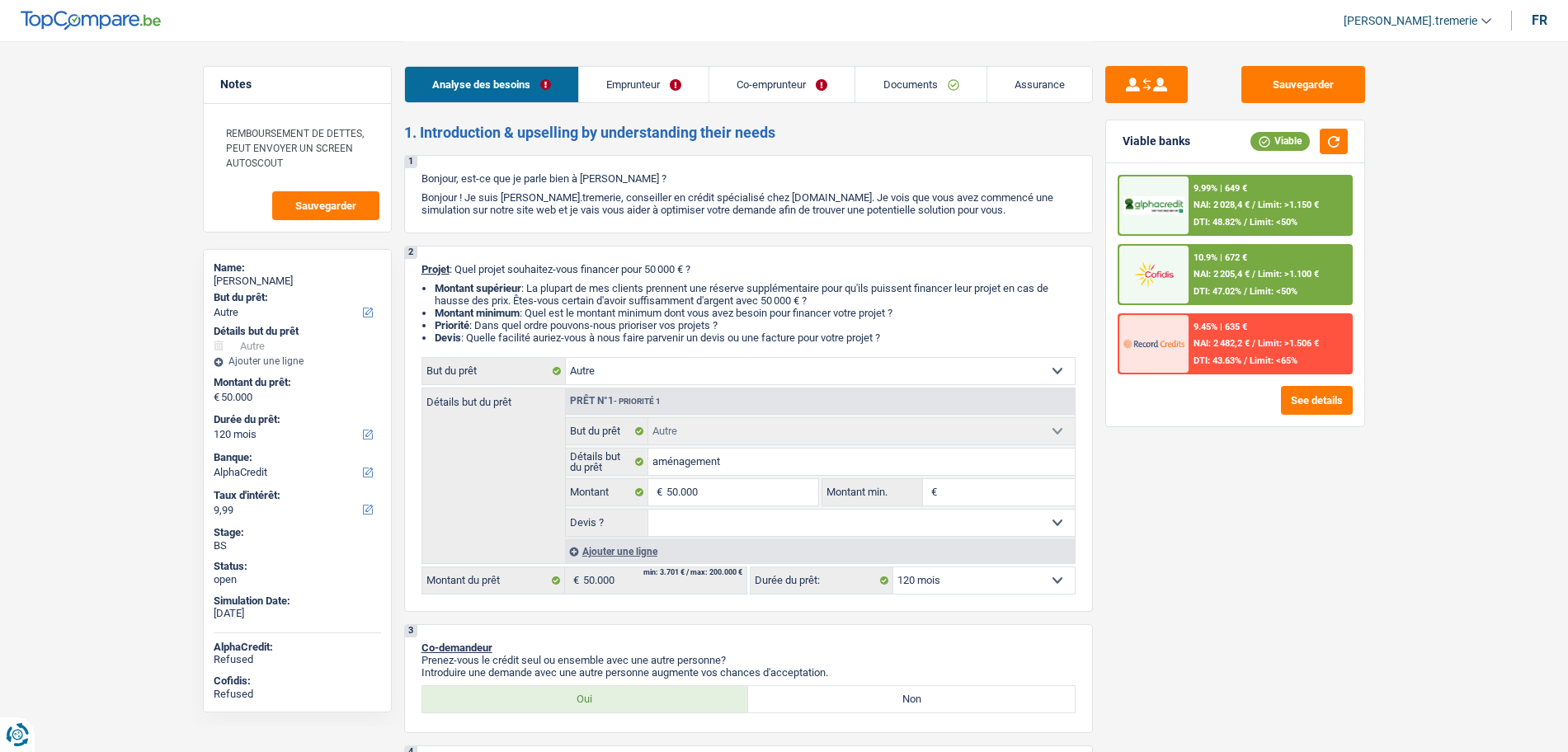
select select "other"
select select "120"
select select "worker"
select select "netSalary"
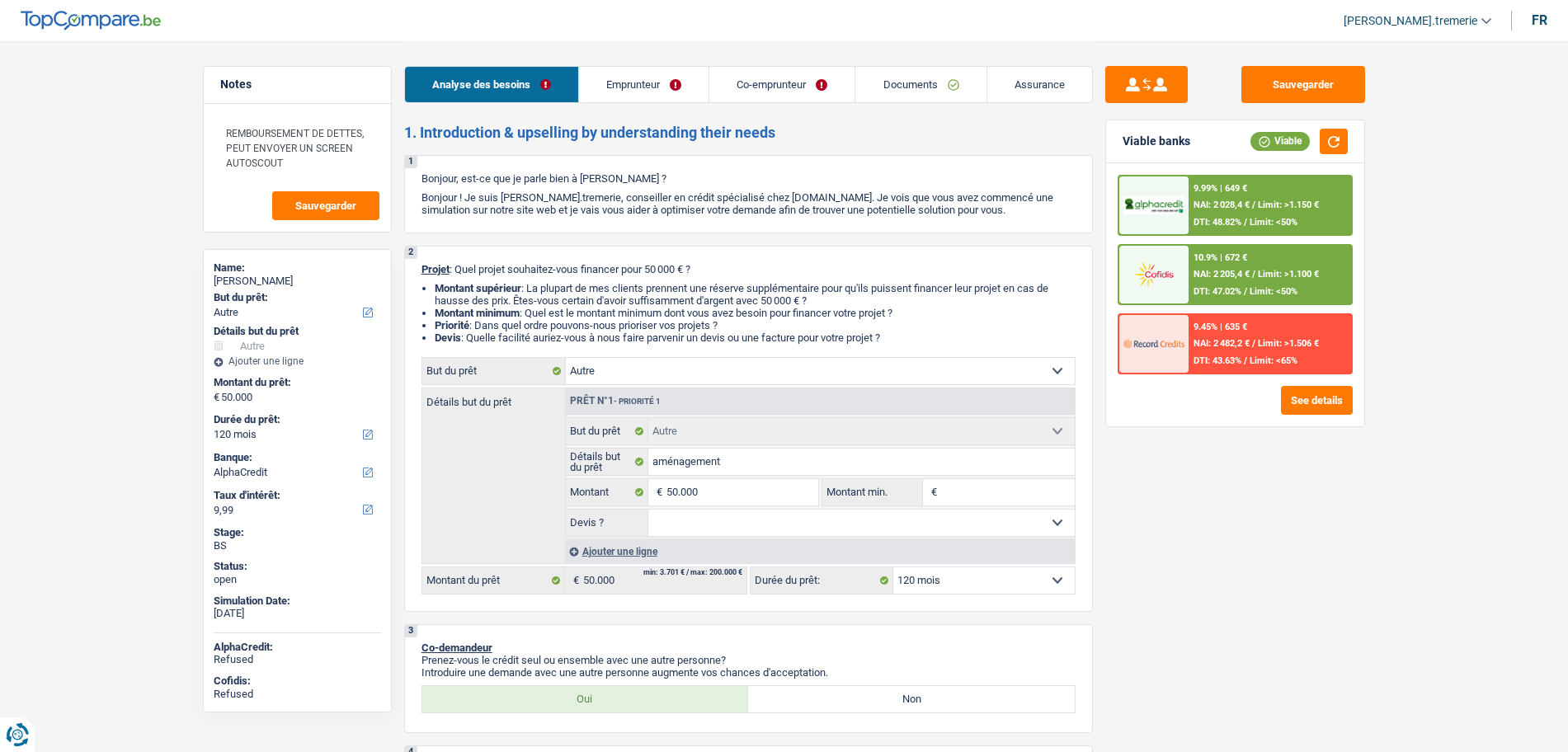
select select "mealVouchers"
select select "netSalary"
select select "mealVouchers"
select select "mutualityIndemnity"
select select "rents"
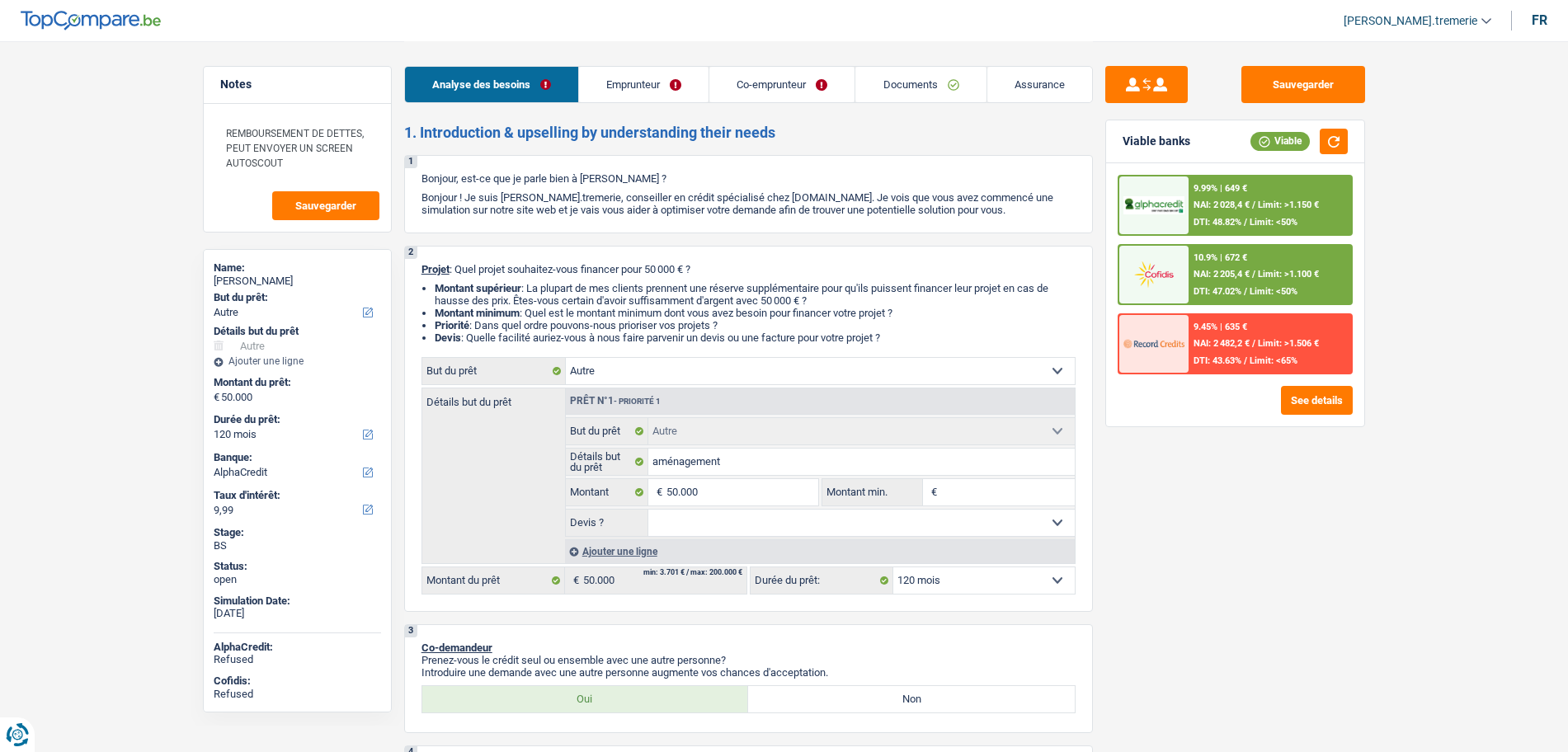
select select "personalLoan"
select select "homeFurnishingOrRelocation"
select select "60"
select select "cardOrCredit"
select select "other"
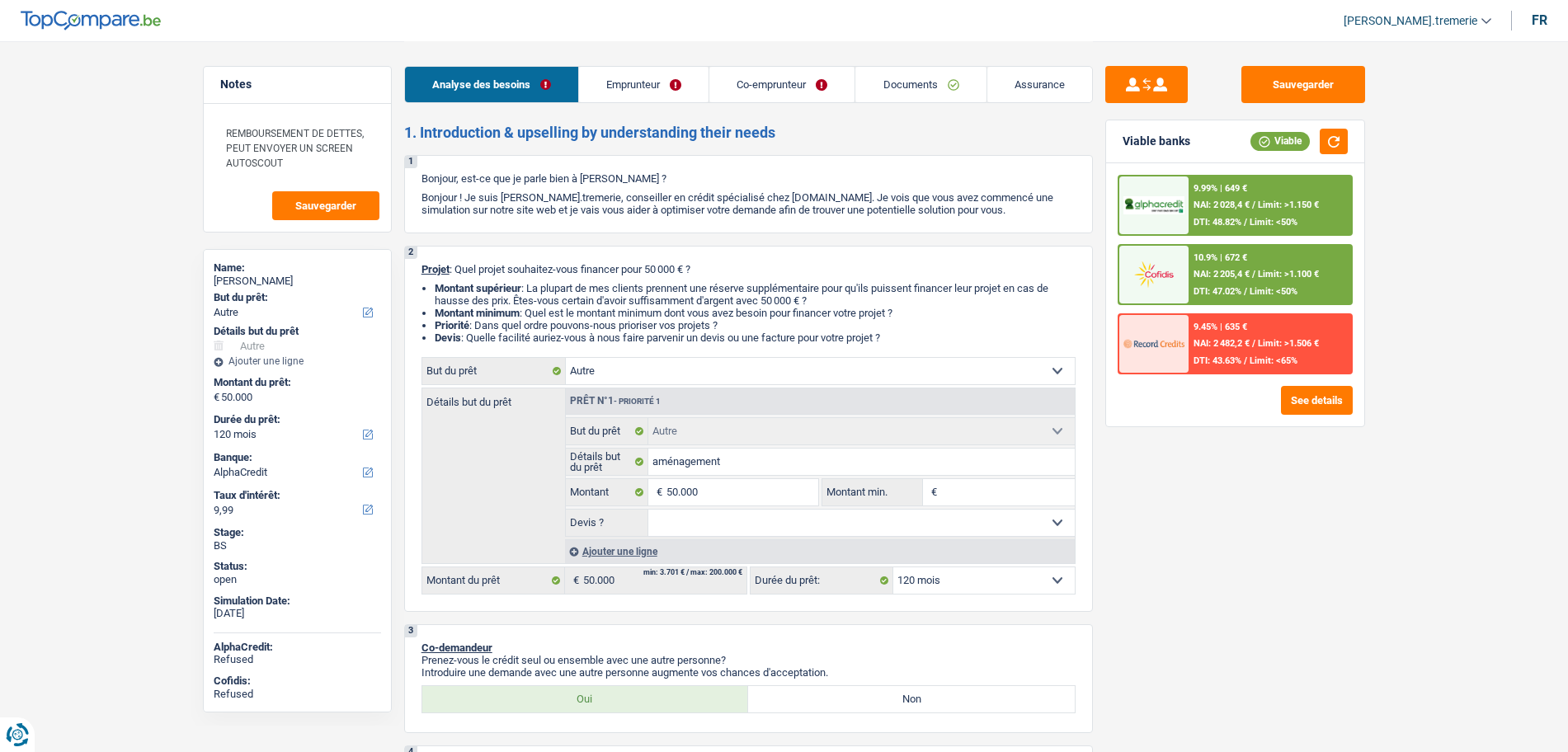
select select "other"
select select "120"
select select "worker"
select select "netSalary"
select select "mealVouchers"
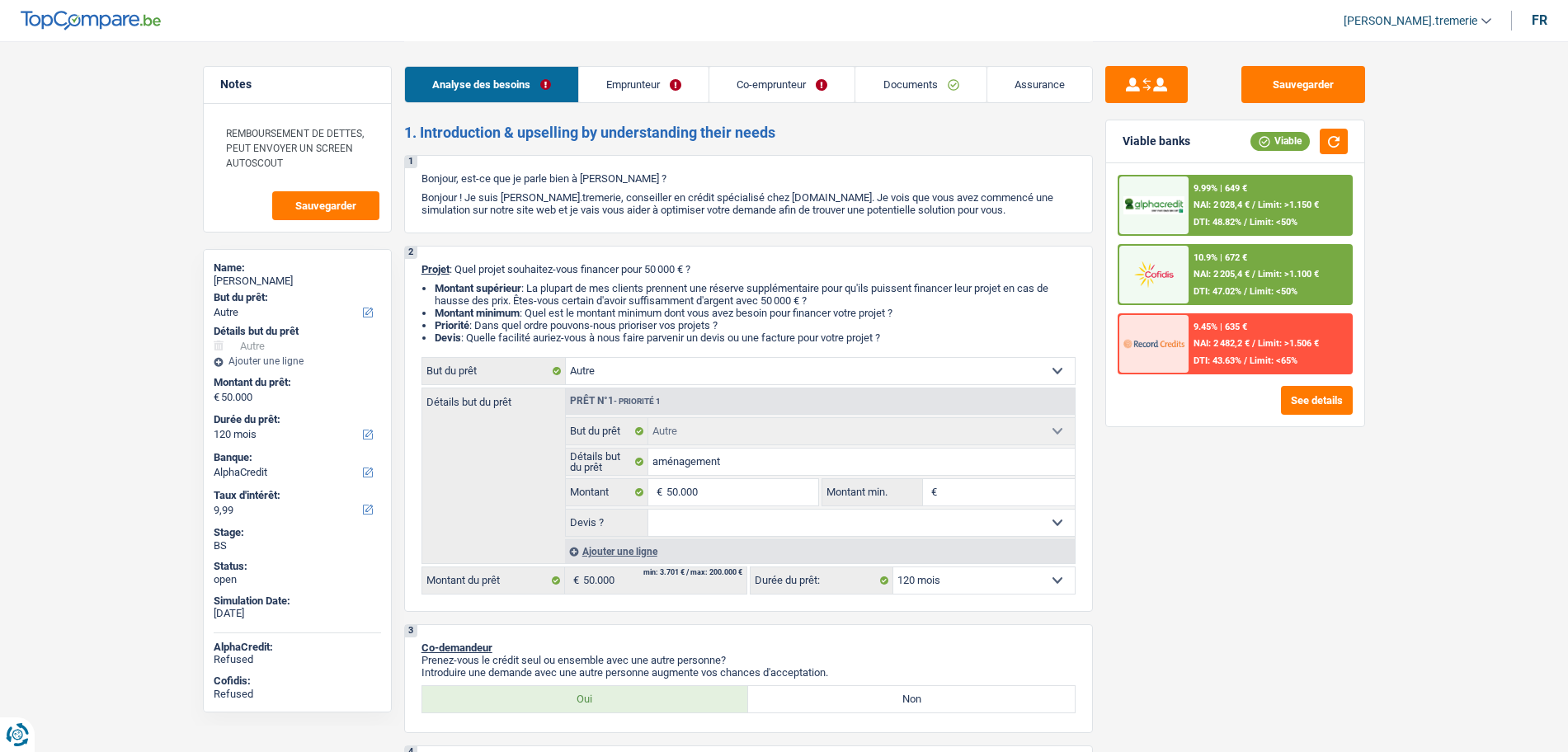
select select "BE"
select select "construction"
click at [616, 93] on link "Emprunteur" at bounding box center [643, 84] width 130 height 35
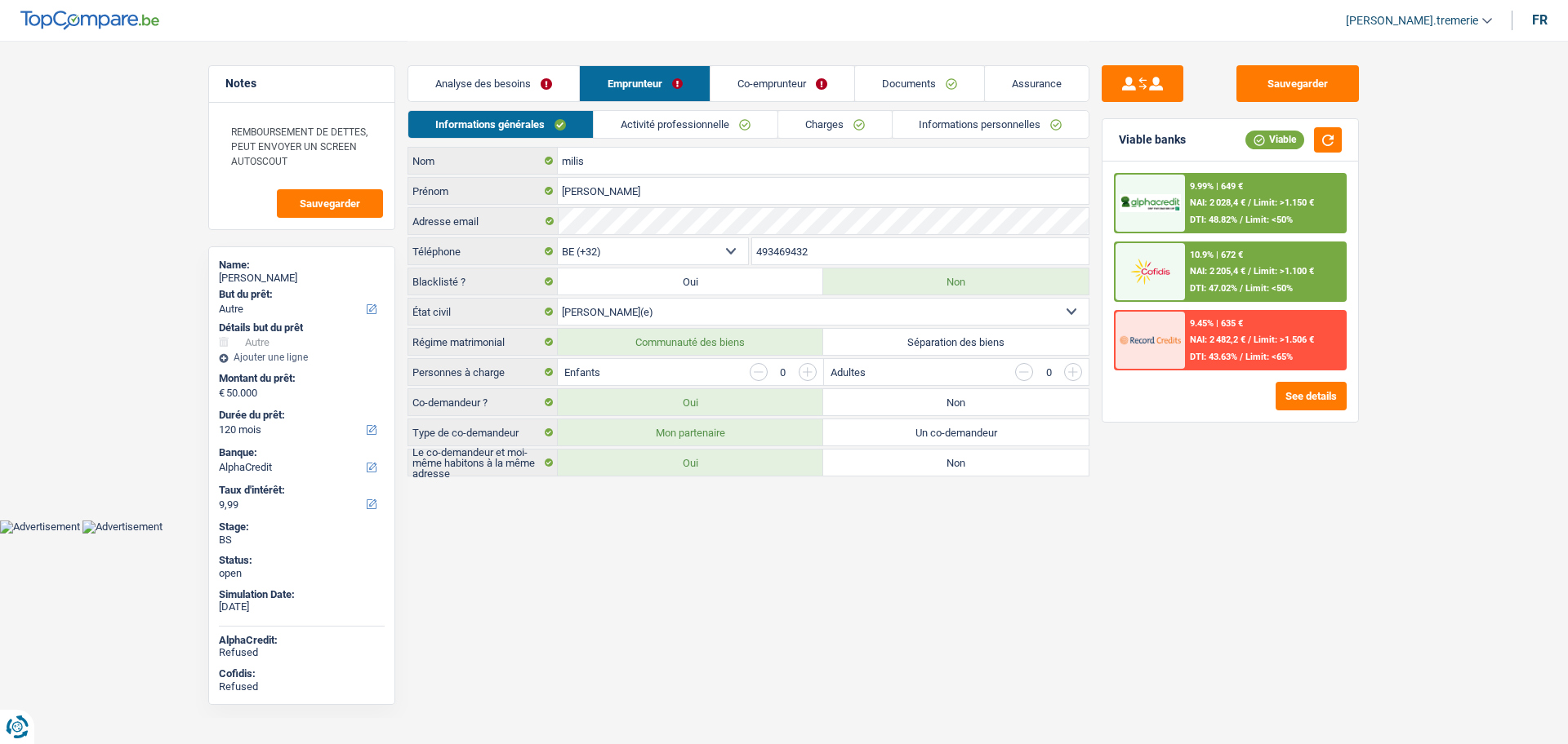
click at [641, 116] on link "Activité professionnelle" at bounding box center [685, 124] width 184 height 27
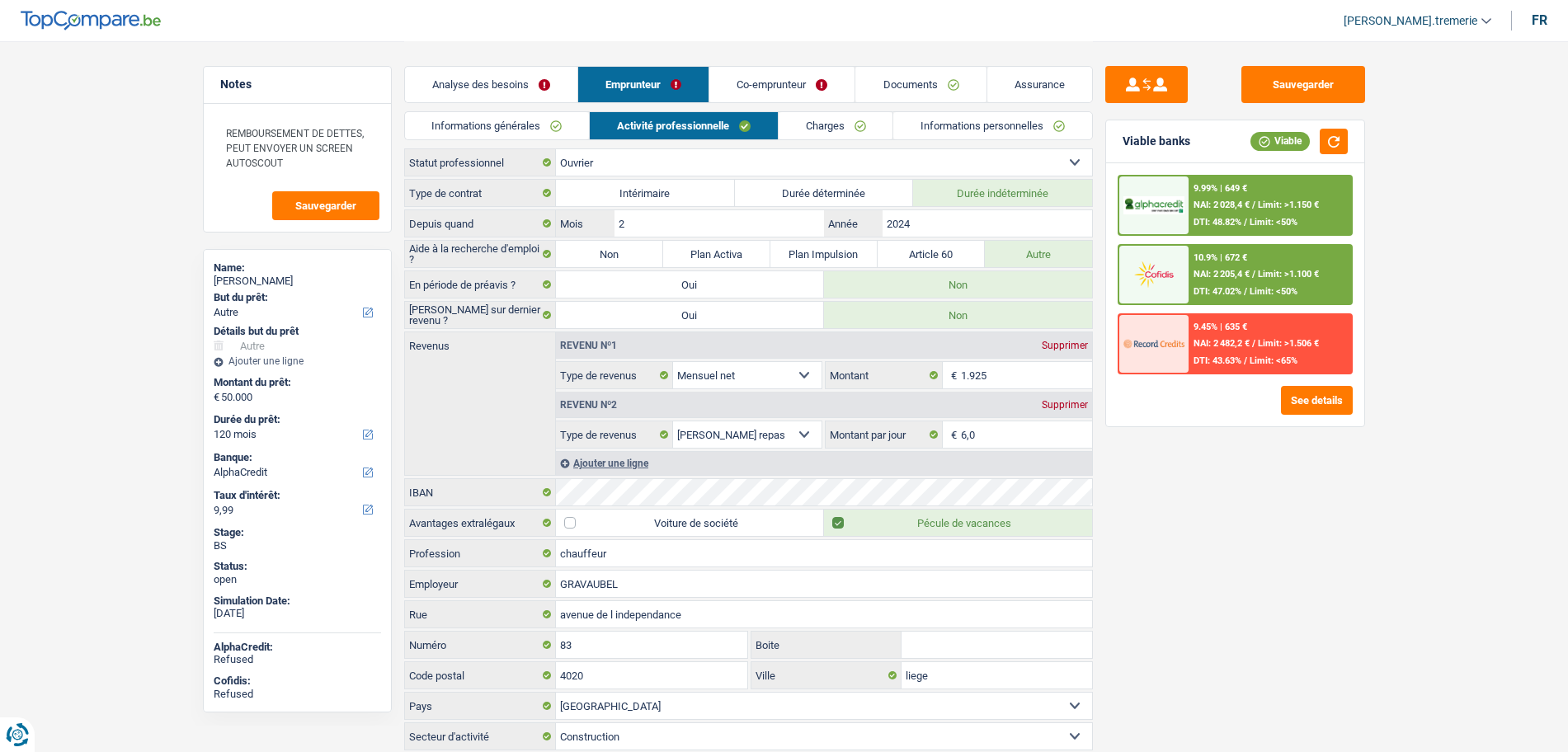
click at [506, 95] on link "Analyse des besoins" at bounding box center [491, 84] width 172 height 35
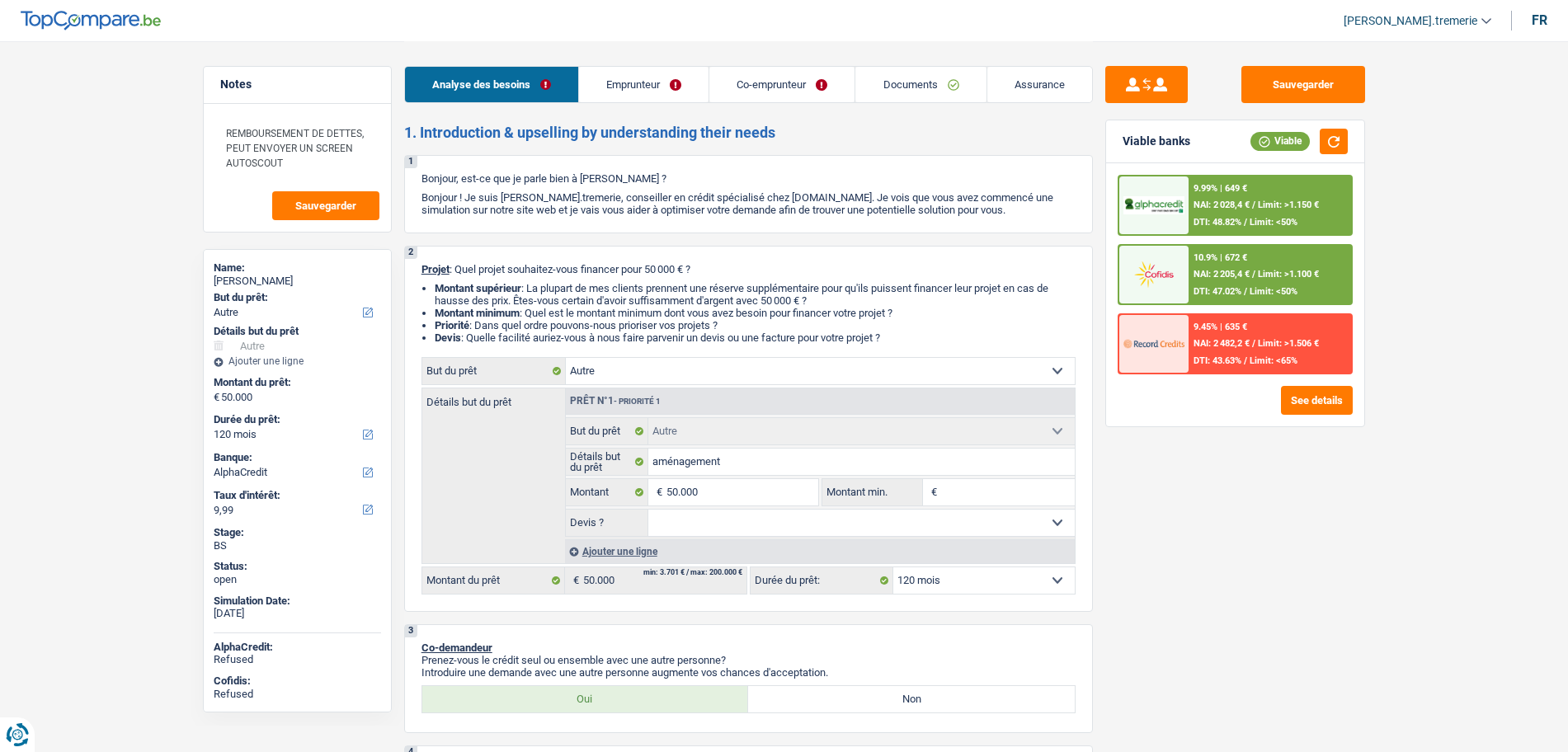
click at [651, 100] on link "Emprunteur" at bounding box center [643, 84] width 130 height 35
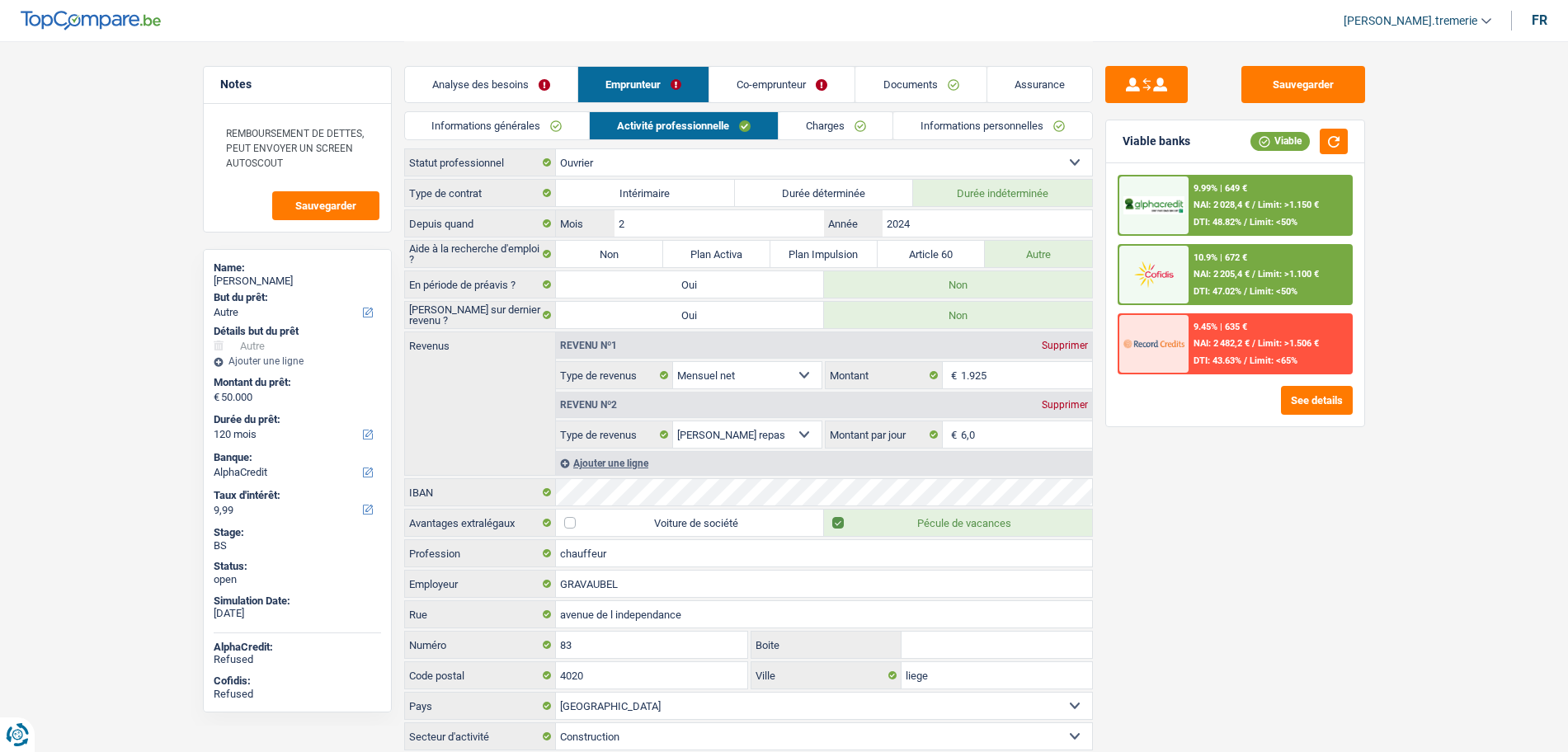
drag, startPoint x: 1436, startPoint y: 20, endPoint x: 1446, endPoint y: 18, distance: 10.2
click at [1446, 18] on span "[PERSON_NAME].tremerie" at bounding box center [1411, 21] width 134 height 14
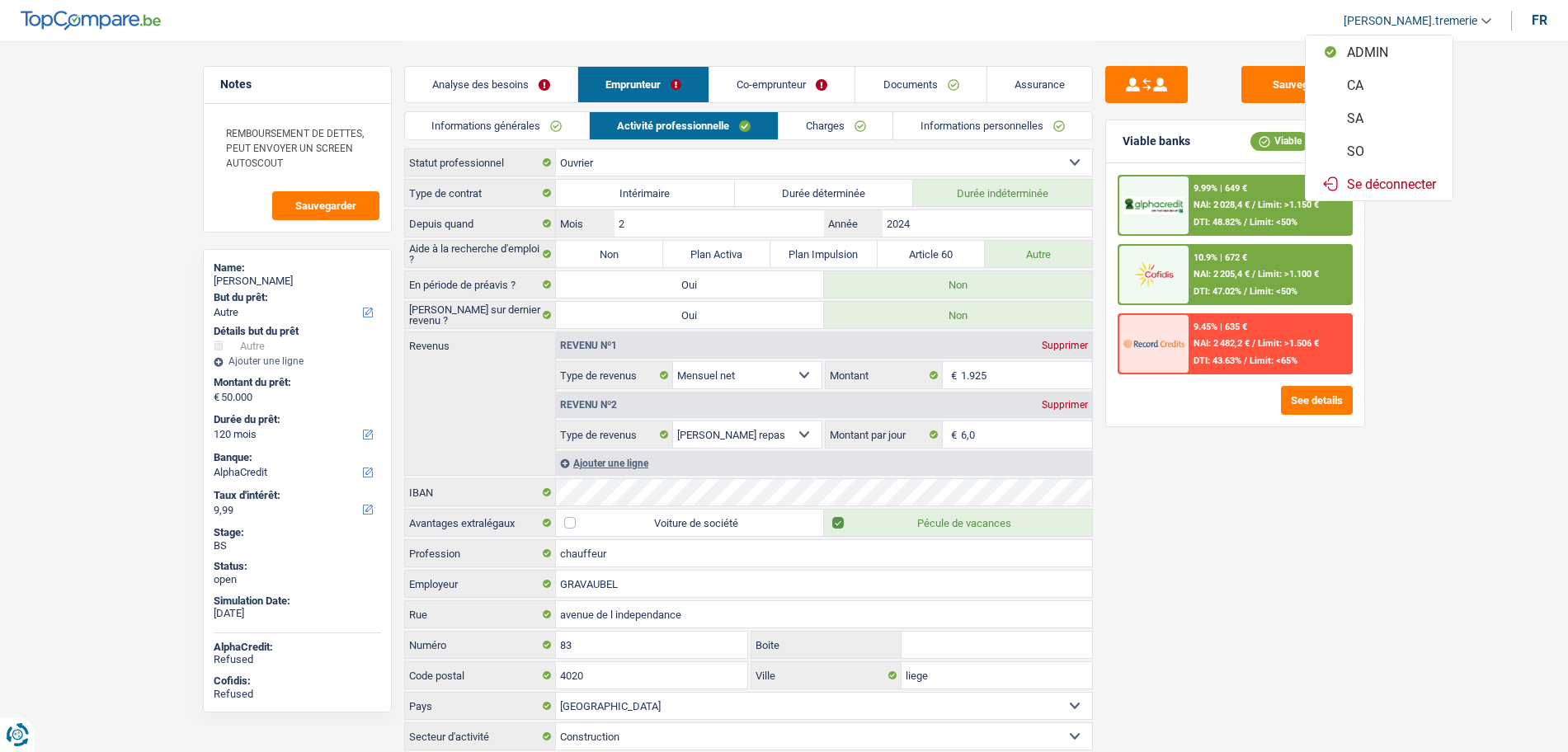
click at [1382, 118] on button "SA" at bounding box center [1379, 117] width 147 height 33
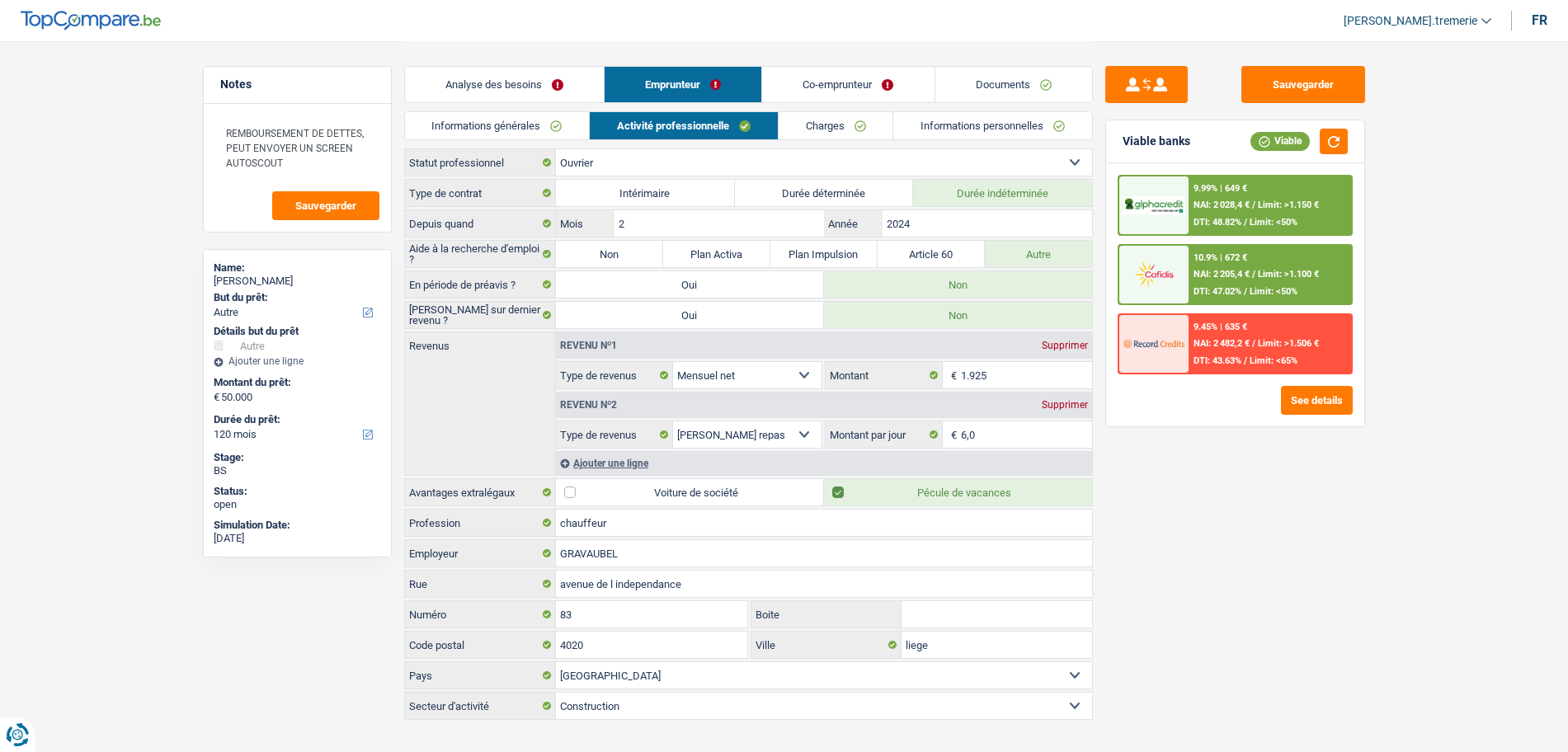
click at [820, 122] on link "Charges" at bounding box center [835, 125] width 115 height 28
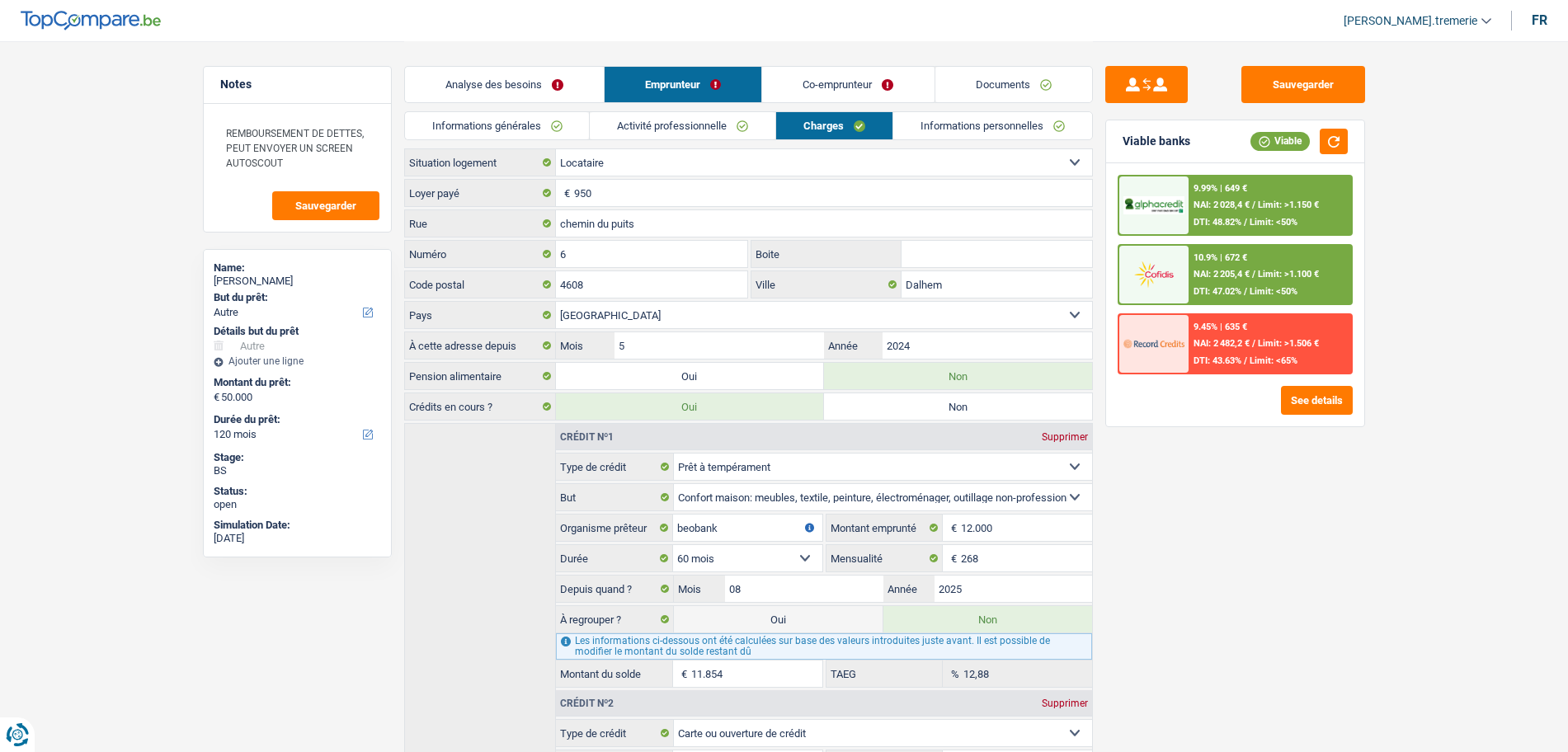
click at [867, 68] on link "Co-emprunteur" at bounding box center [847, 84] width 171 height 35
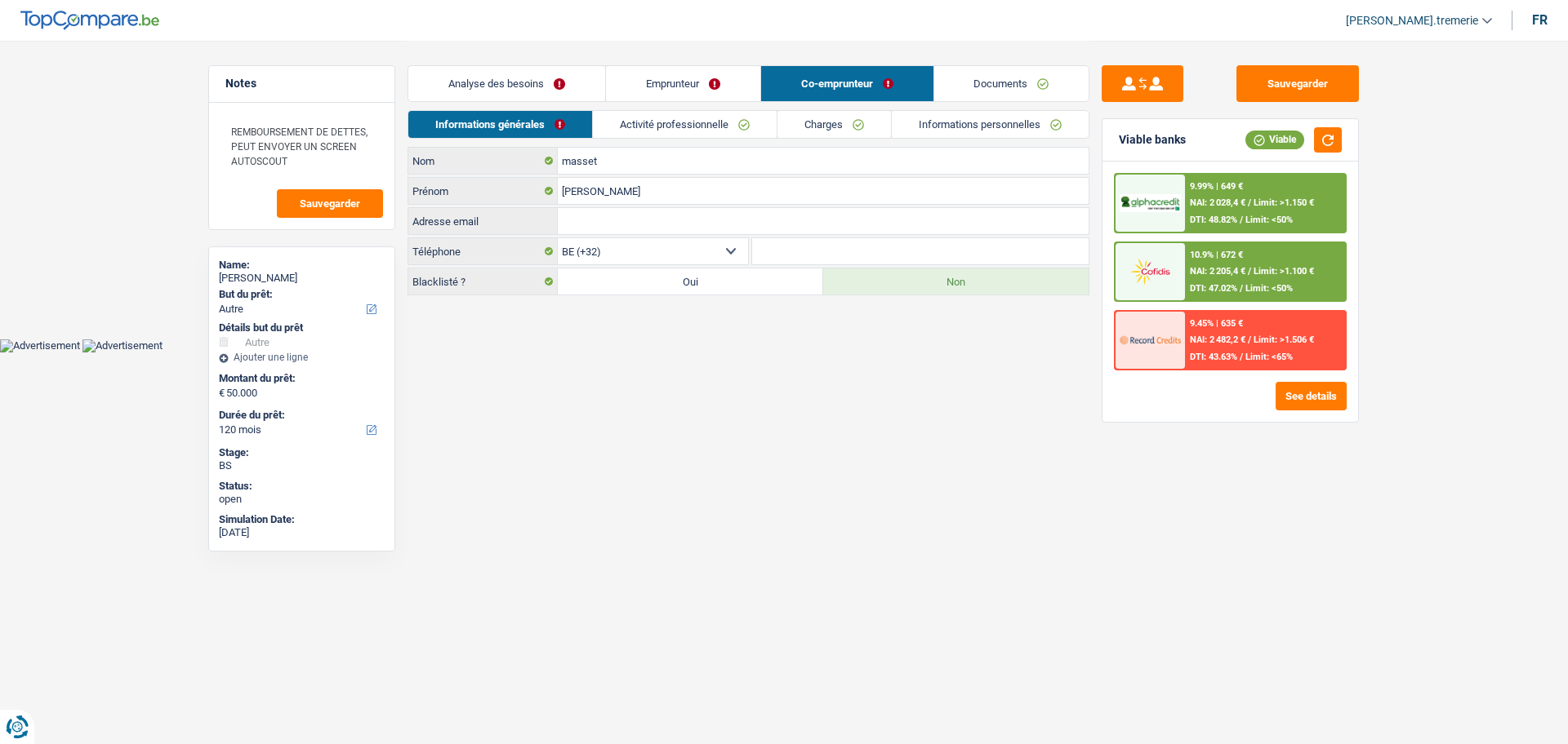
click at [703, 122] on link "Activité professionnelle" at bounding box center [685, 124] width 184 height 27
